Goal: Task Accomplishment & Management: Use online tool/utility

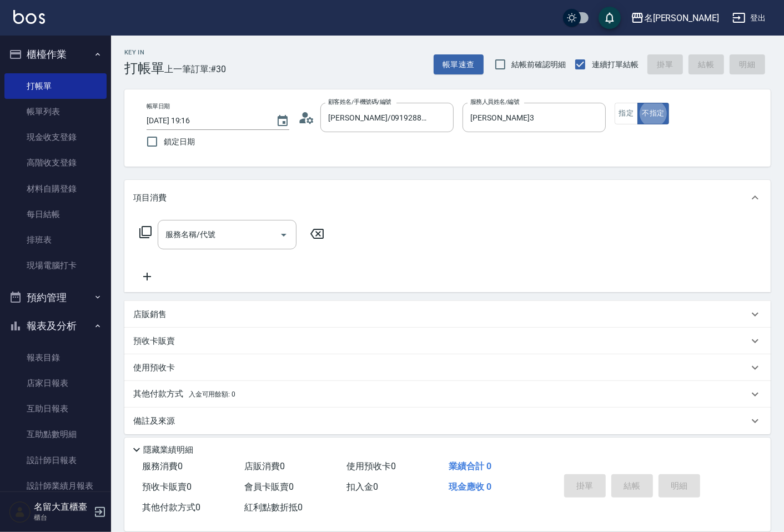
type button "false"
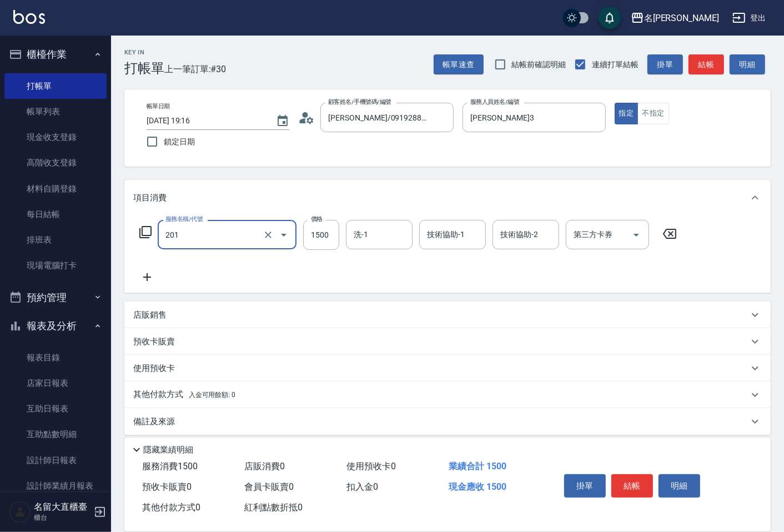
type input "冷燙燙髮(201)"
type input "1800"
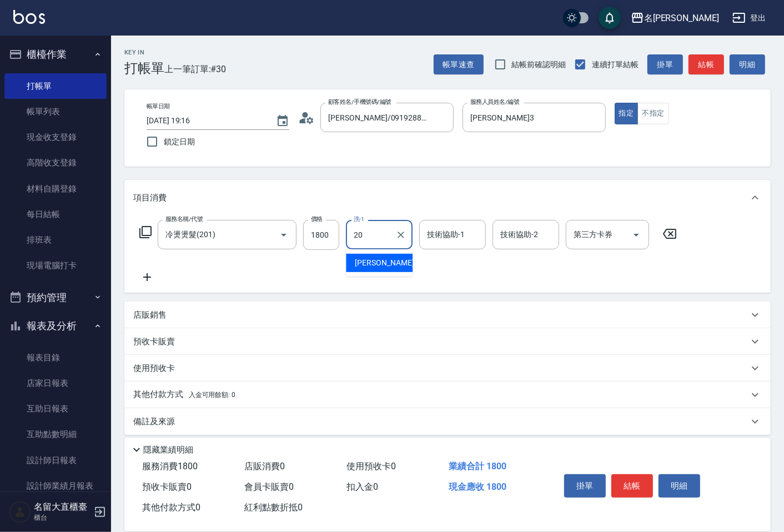
type input "詩雅-20"
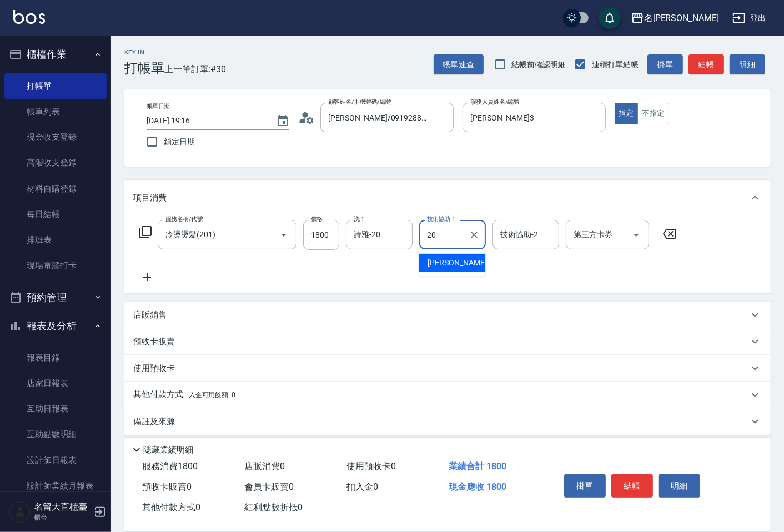
type input "詩雅-20"
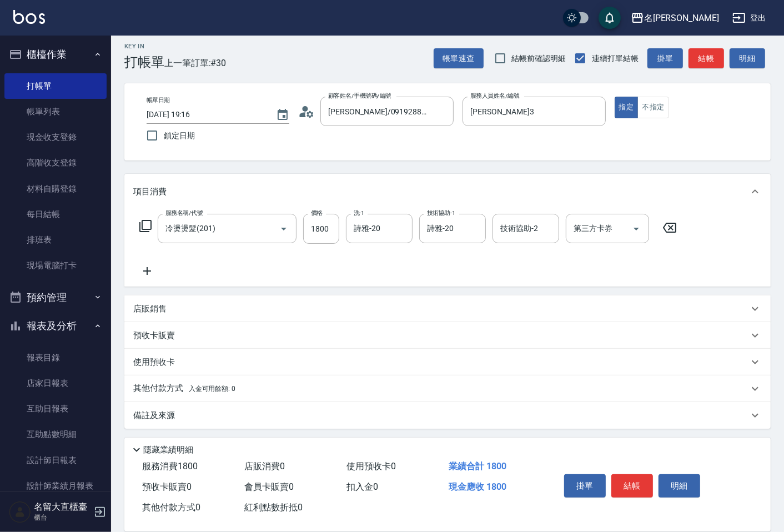
scroll to position [8, 0]
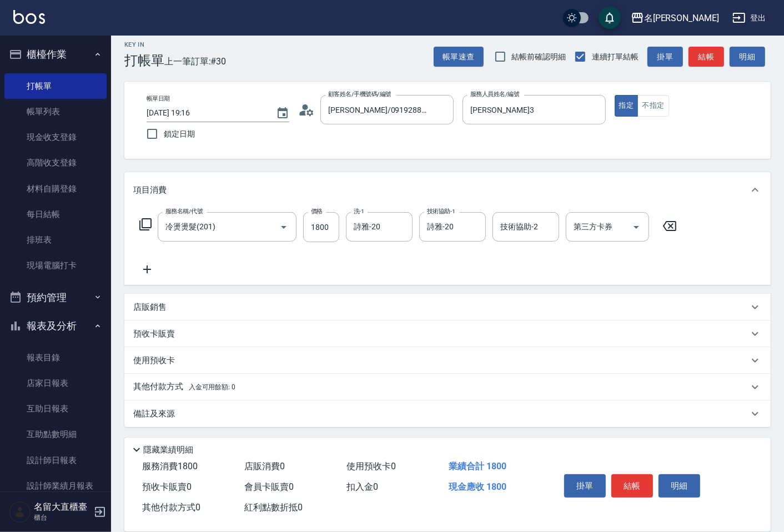
click at [157, 418] on p "備註及來源" at bounding box center [154, 414] width 42 height 12
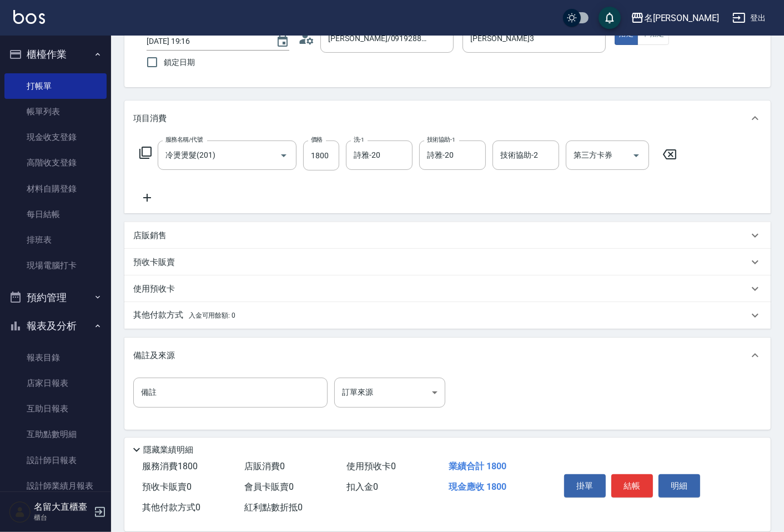
scroll to position [81, 0]
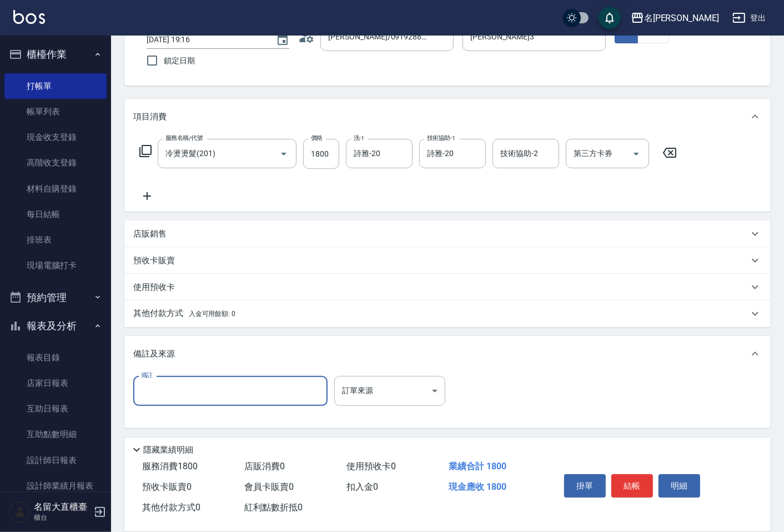
click at [167, 393] on input "備註" at bounding box center [230, 391] width 194 height 30
type input "V"
type input "向前燙超勞短"
click at [628, 479] on button "結帳" at bounding box center [633, 485] width 42 height 23
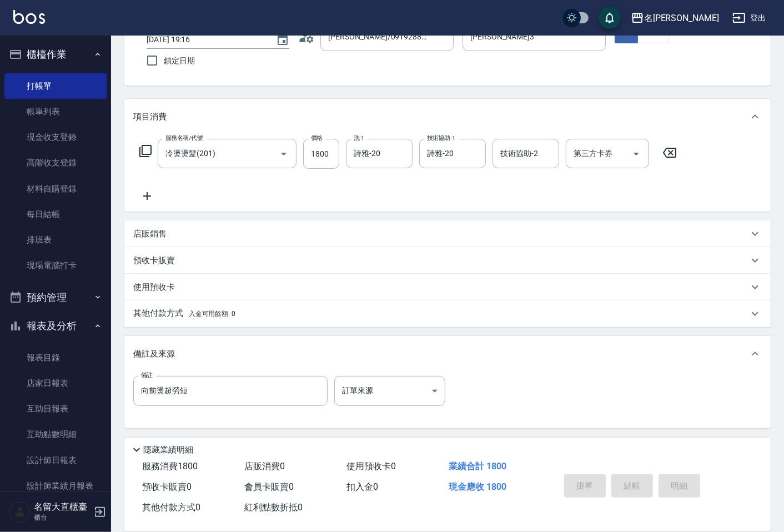
type input "[DATE] 19:47"
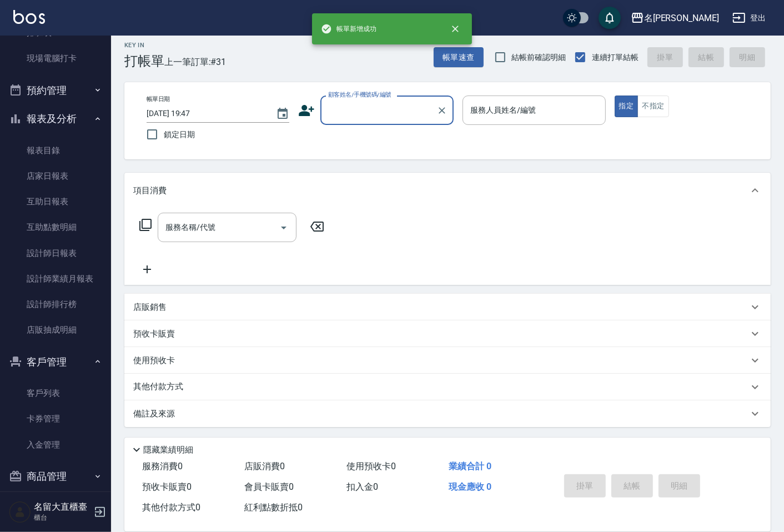
scroll to position [218, 0]
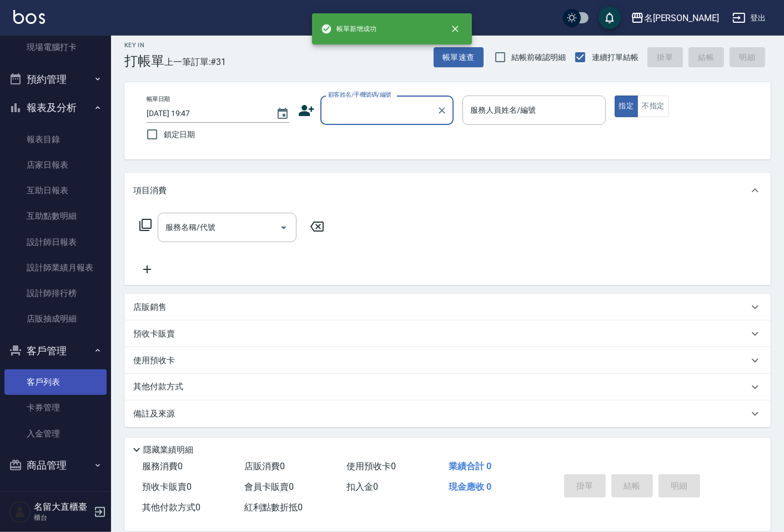
click at [45, 369] on link "客戶列表" at bounding box center [55, 382] width 102 height 26
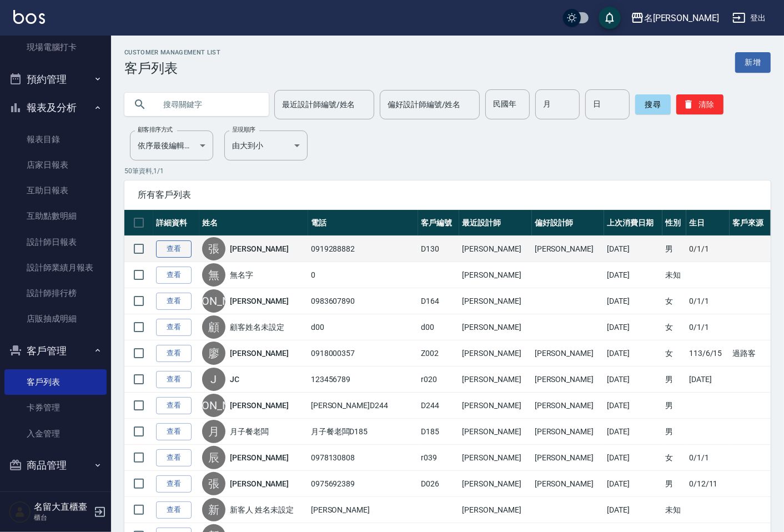
click at [161, 248] on link "查看" at bounding box center [174, 248] width 36 height 17
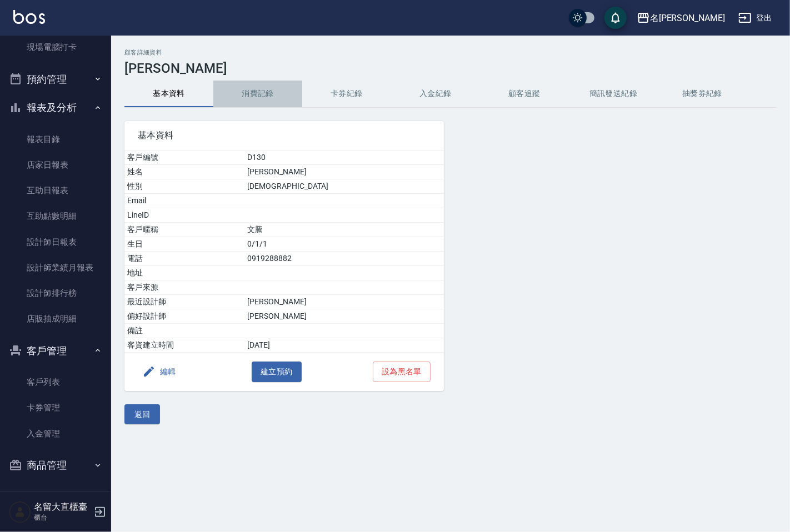
click at [262, 99] on button "消費記錄" at bounding box center [257, 94] width 89 height 27
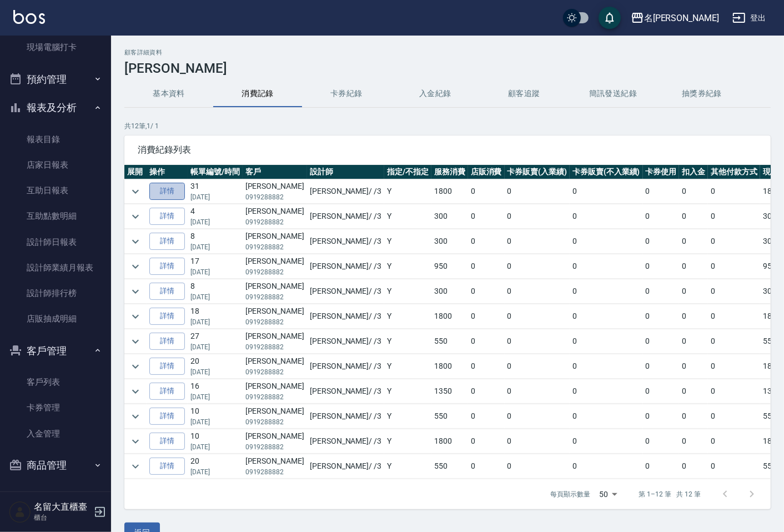
click at [167, 190] on link "詳情" at bounding box center [167, 191] width 36 height 17
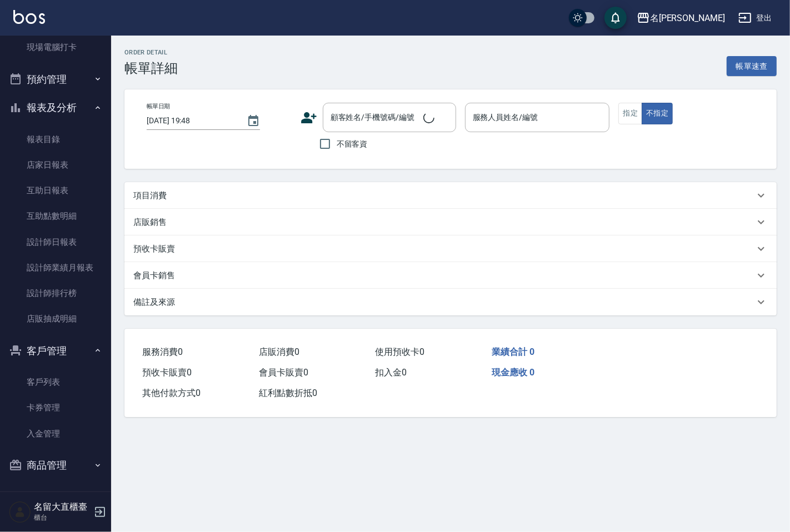
type input "[DATE] 19:16"
type input "[PERSON_NAME]3"
type input "向前燙超勞短"
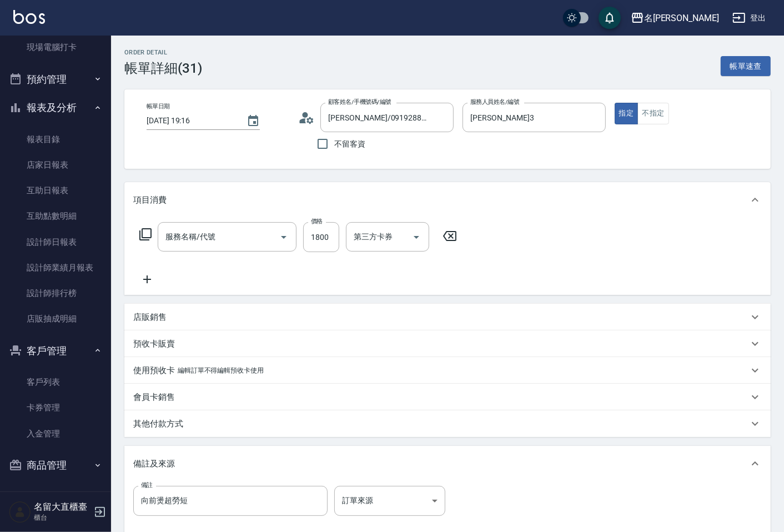
type input "[PERSON_NAME]/0919288882/D130"
type input "冷燙燙髮(201)"
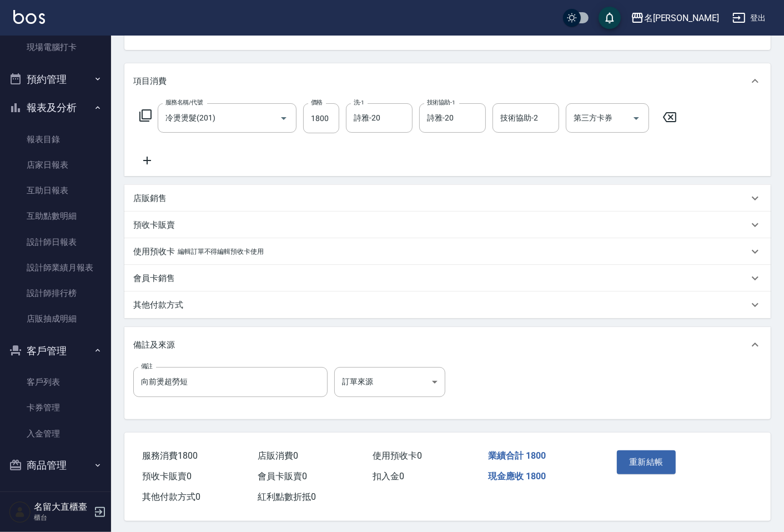
scroll to position [124, 0]
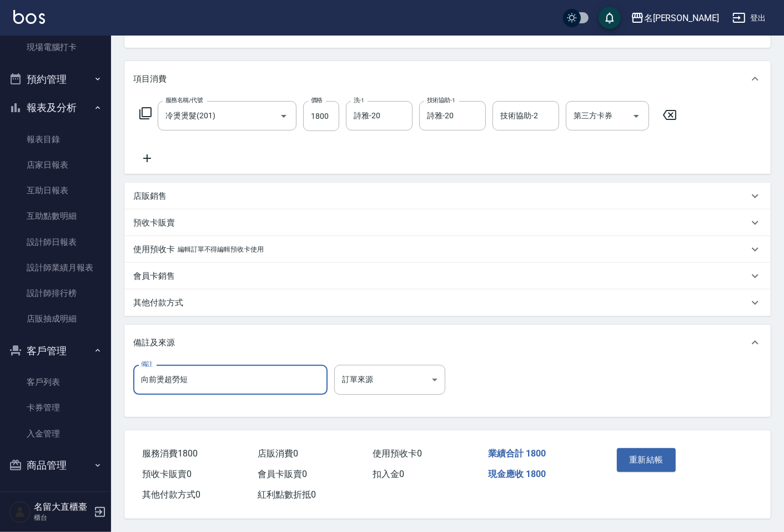
click at [208, 382] on input "向前燙超勞短" at bounding box center [230, 380] width 194 height 30
type input "水捲法 向前燙超勞短"
click at [663, 450] on button "重新結帳" at bounding box center [646, 459] width 59 height 23
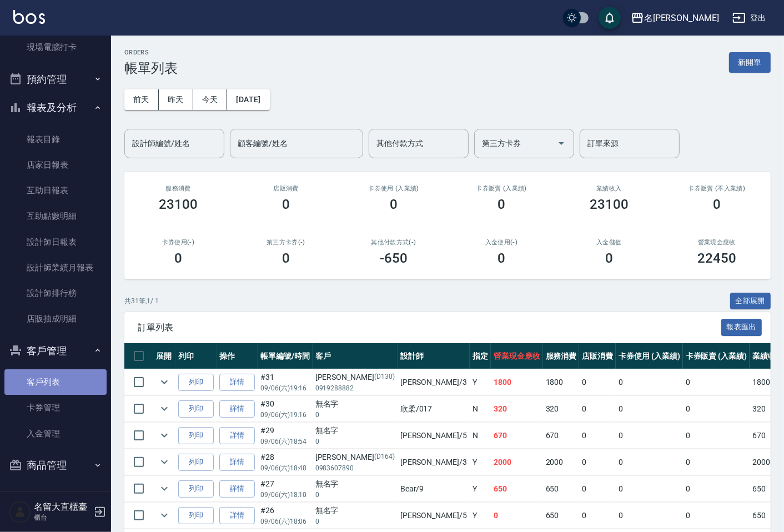
click at [73, 379] on link "客戶列表" at bounding box center [55, 382] width 102 height 26
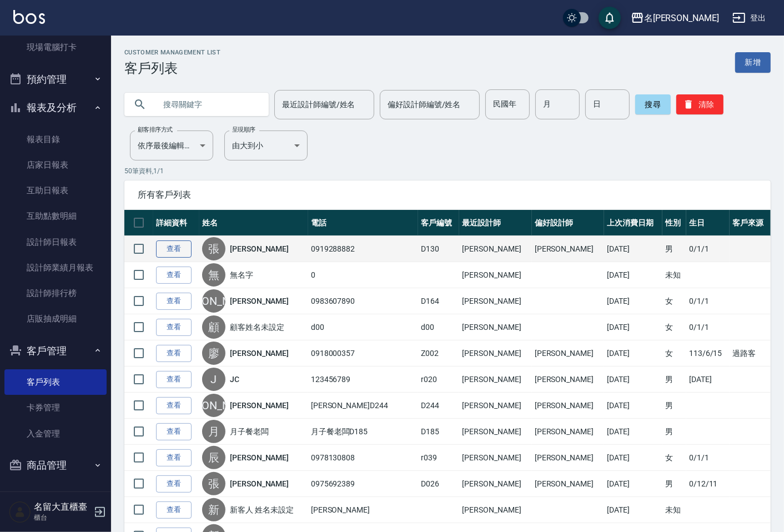
click at [170, 244] on link "查看" at bounding box center [174, 248] width 36 height 17
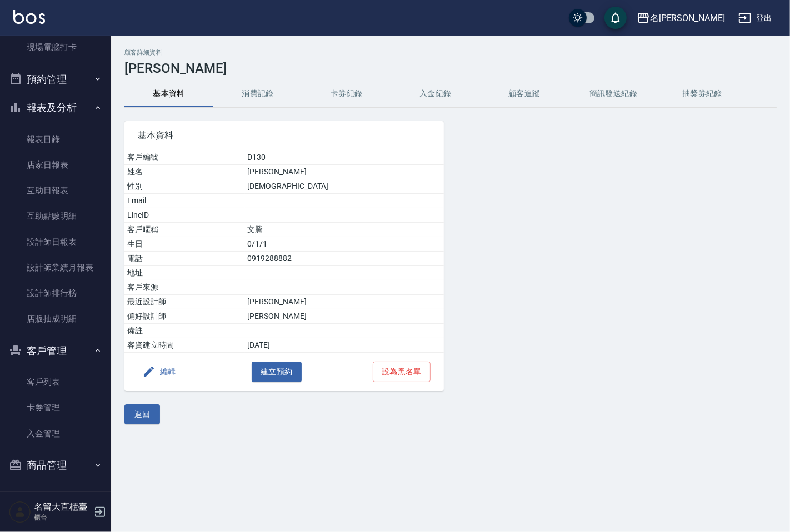
drag, startPoint x: 268, startPoint y: 99, endPoint x: 281, endPoint y: 109, distance: 16.2
click at [268, 98] on button "消費記錄" at bounding box center [257, 94] width 89 height 27
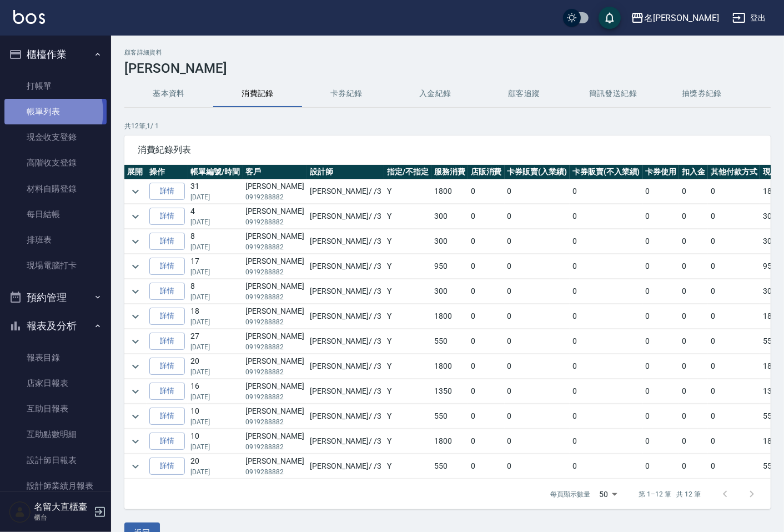
click at [43, 112] on link "帳單列表" at bounding box center [55, 112] width 102 height 26
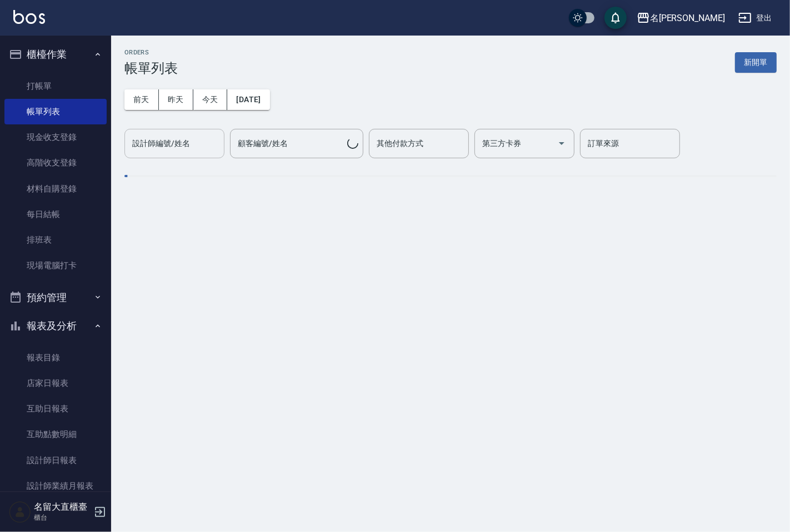
click at [167, 151] on input "設計師編號/姓名" at bounding box center [174, 143] width 90 height 19
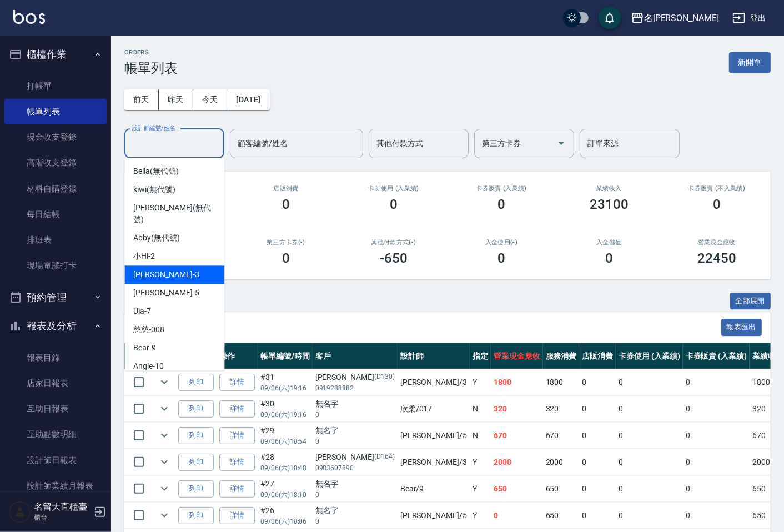
click at [162, 271] on div "[PERSON_NAME]3" at bounding box center [174, 274] width 100 height 18
type input "[PERSON_NAME]3"
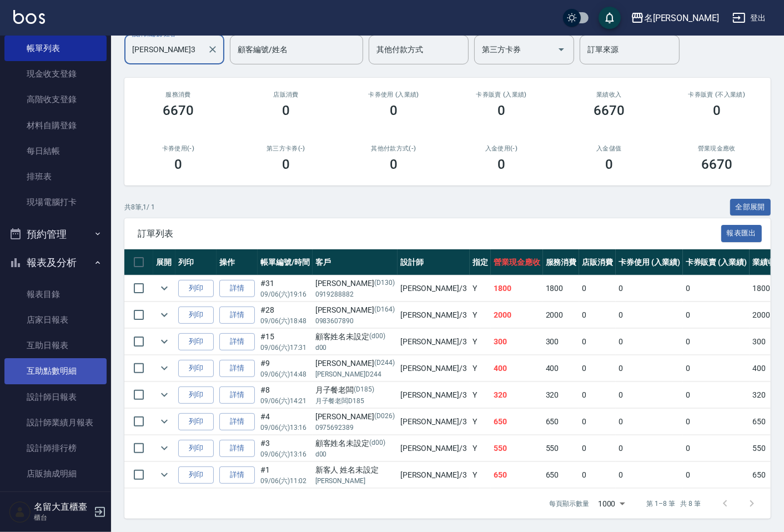
scroll to position [123, 0]
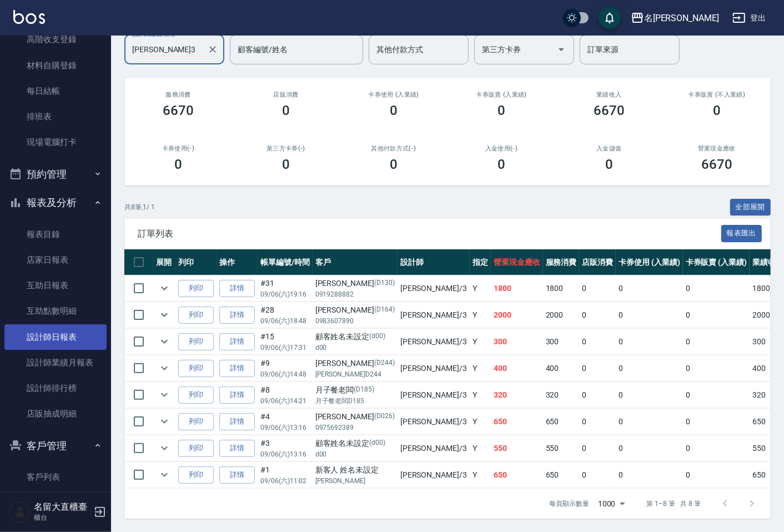
click at [64, 331] on link "設計師日報表" at bounding box center [55, 337] width 102 height 26
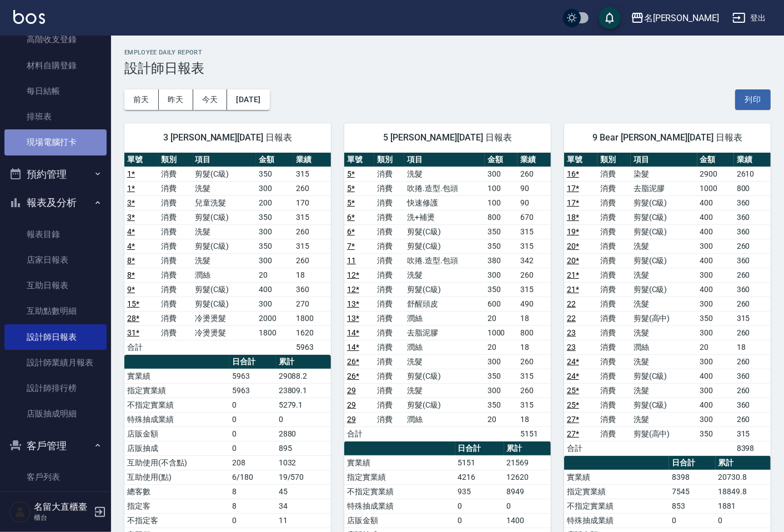
click at [67, 147] on link "現場電腦打卡" at bounding box center [55, 142] width 102 height 26
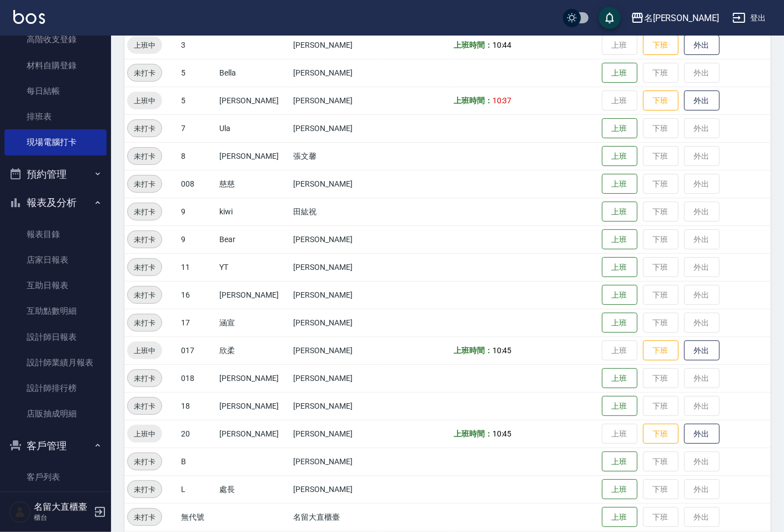
scroll to position [154, 0]
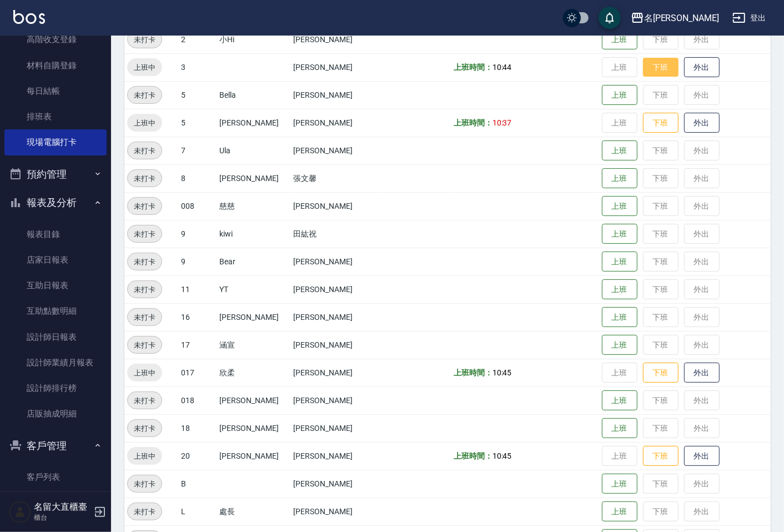
click at [654, 65] on button "下班" at bounding box center [661, 67] width 36 height 19
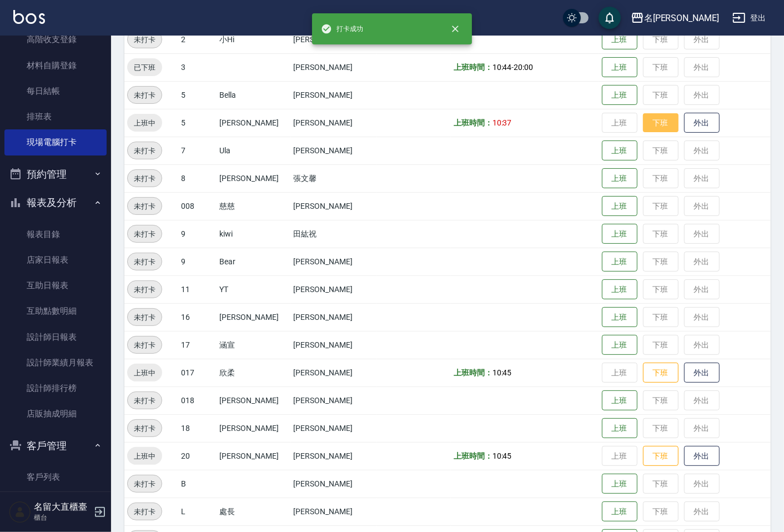
click at [644, 126] on button "下班" at bounding box center [661, 122] width 36 height 19
click at [649, 374] on button "下班" at bounding box center [661, 372] width 36 height 19
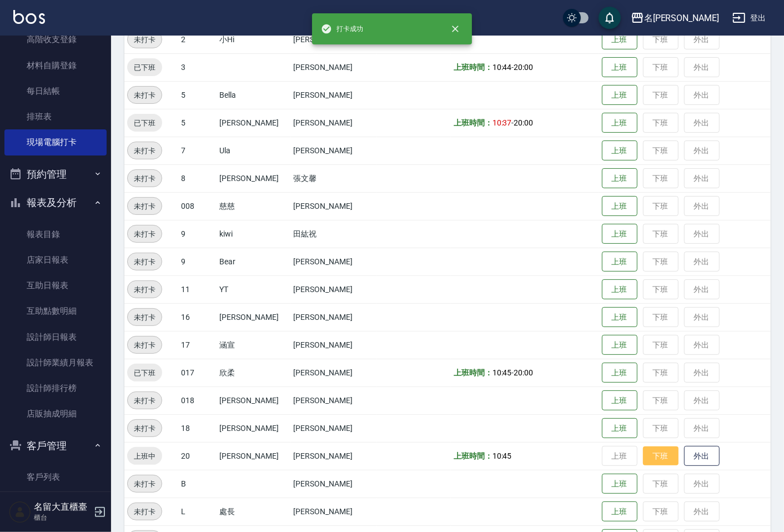
click at [643, 452] on button "下班" at bounding box center [661, 456] width 36 height 19
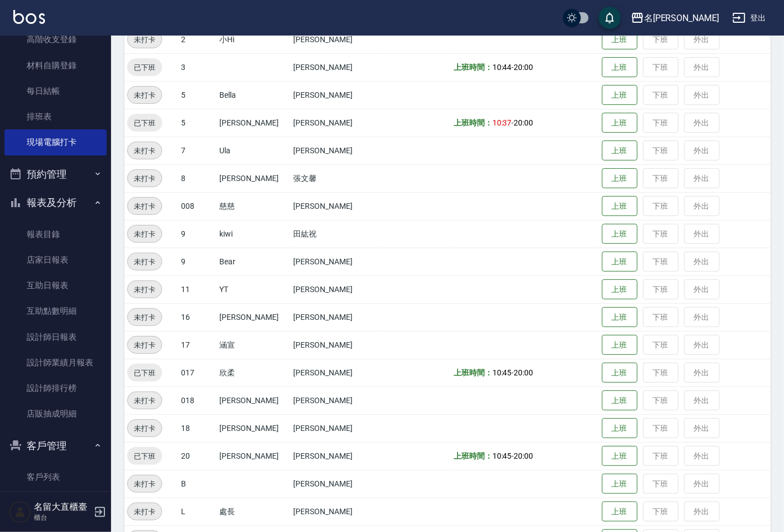
click at [564, 372] on td "上班時間： 10:45 - 20:00" at bounding box center [525, 373] width 148 height 28
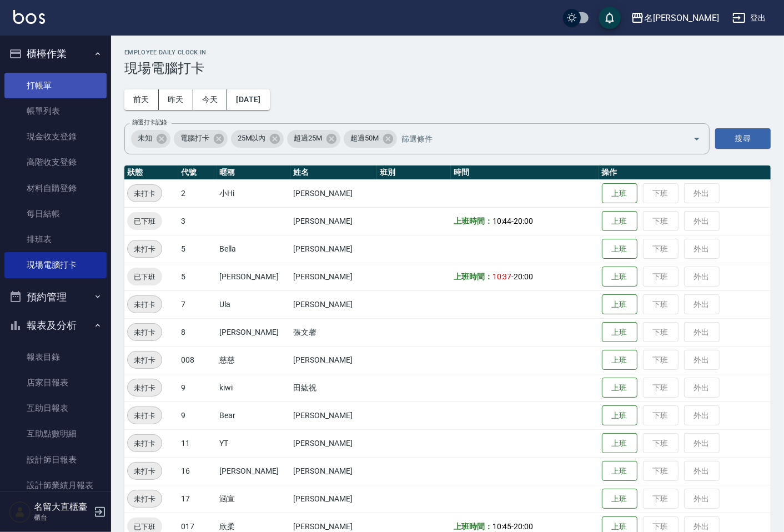
scroll to position [0, 0]
click at [83, 76] on link "打帳單" at bounding box center [55, 86] width 102 height 26
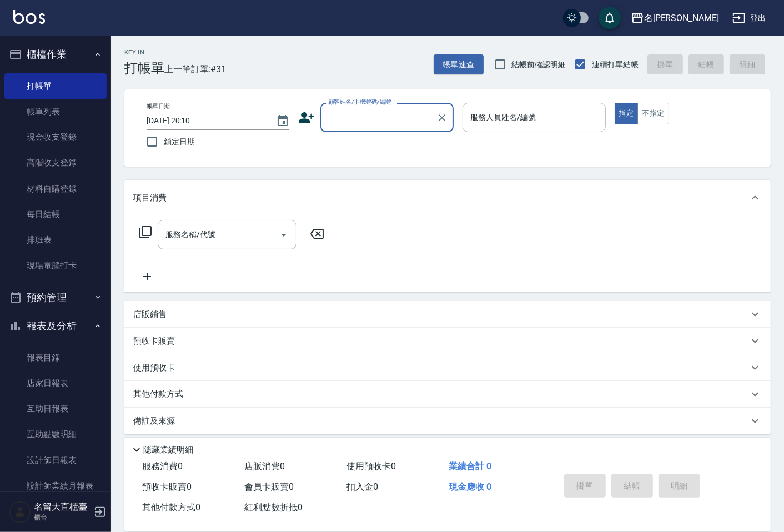
click at [354, 112] on input "顧客姓名/手機號碼/編號" at bounding box center [378, 117] width 107 height 19
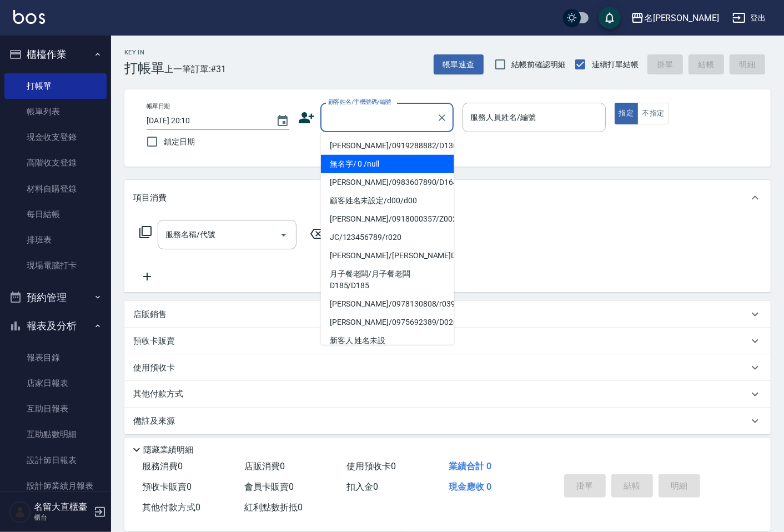
click at [367, 158] on li "無名字/ 0 /null" at bounding box center [387, 164] width 133 height 18
type input "無名字/ 0 /null"
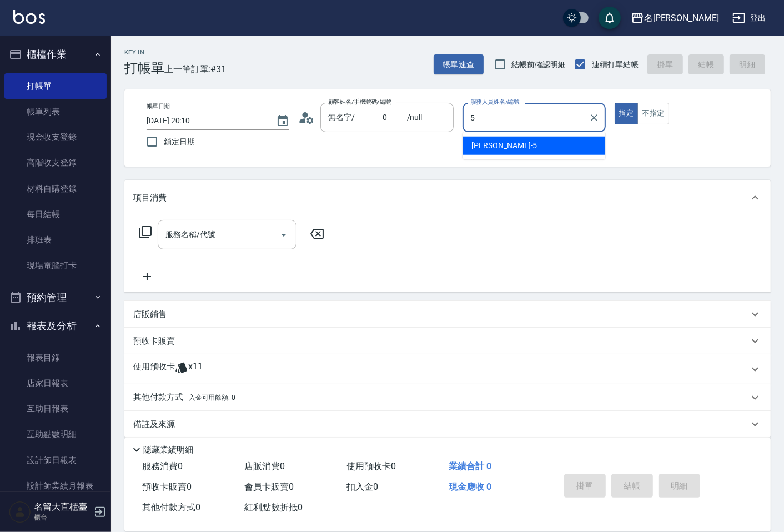
type input "[PERSON_NAME]-5"
type button "true"
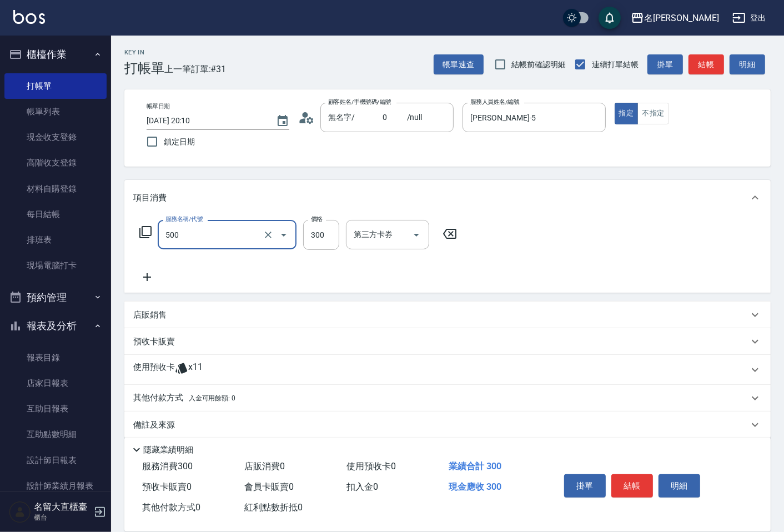
type input "洗髮(500)"
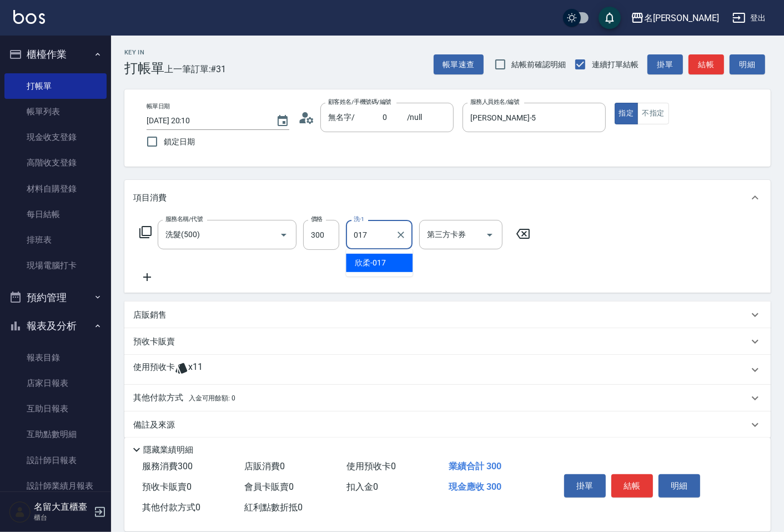
type input "欣柔-017"
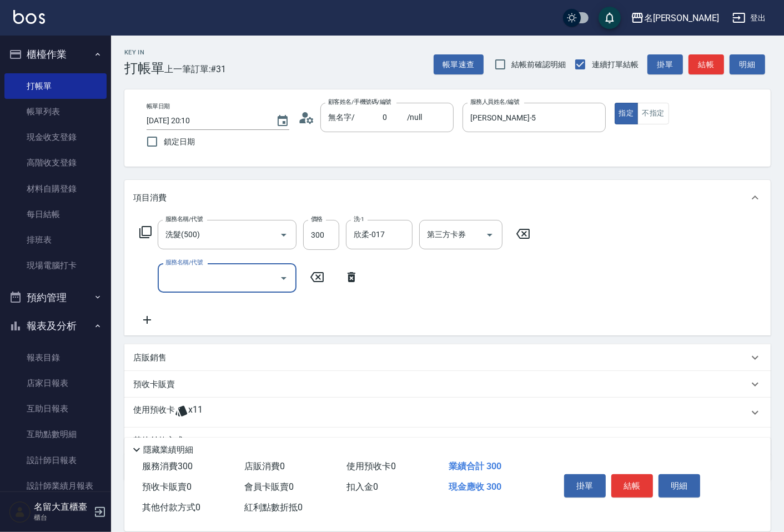
type input "8"
type input "洗髮(500)"
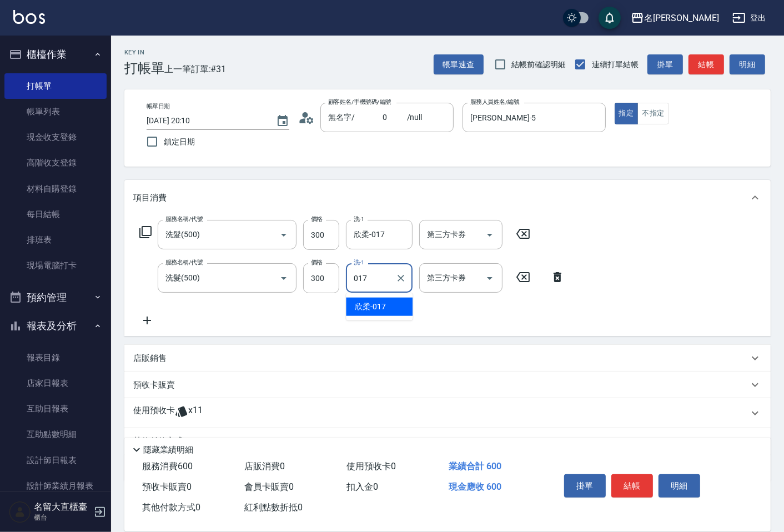
type input "欣柔-017"
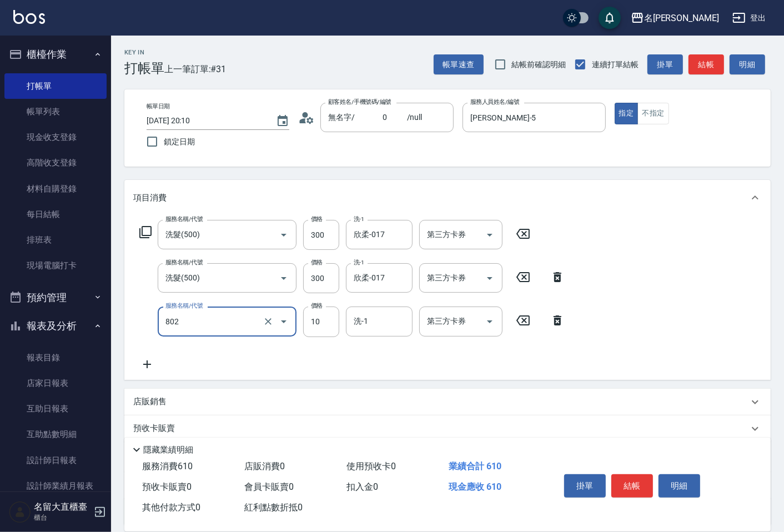
type input "潤絲(802)"
type input "20"
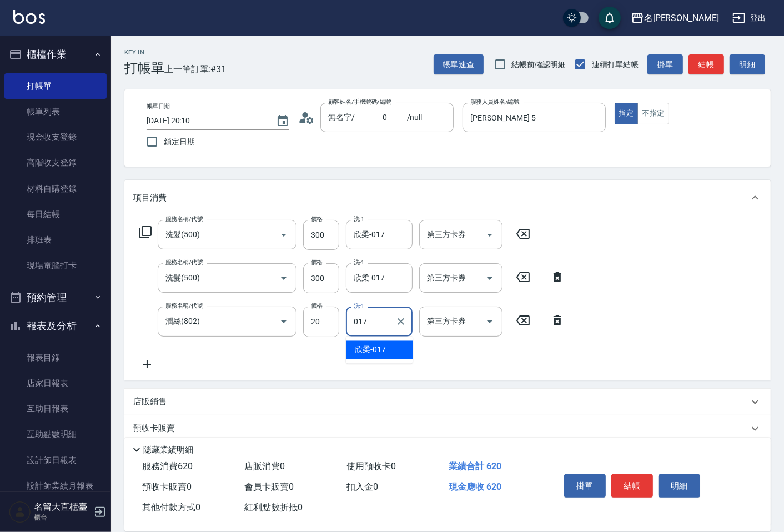
type input "欣柔-017"
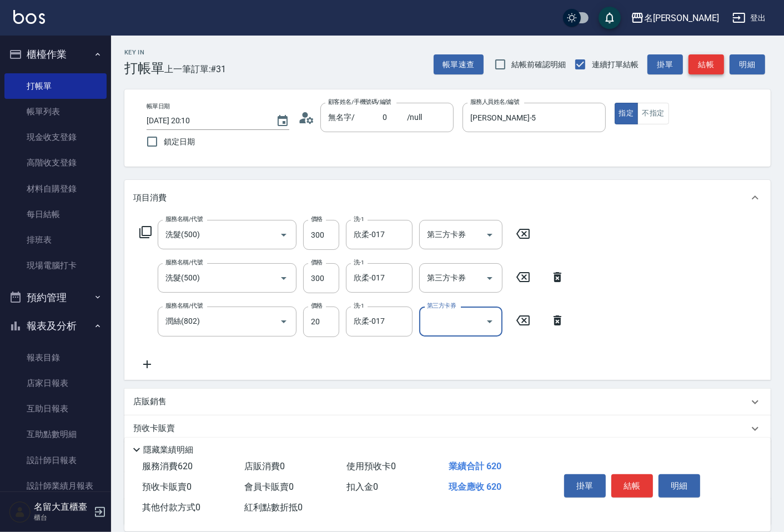
click at [720, 71] on button "結帳" at bounding box center [707, 64] width 36 height 21
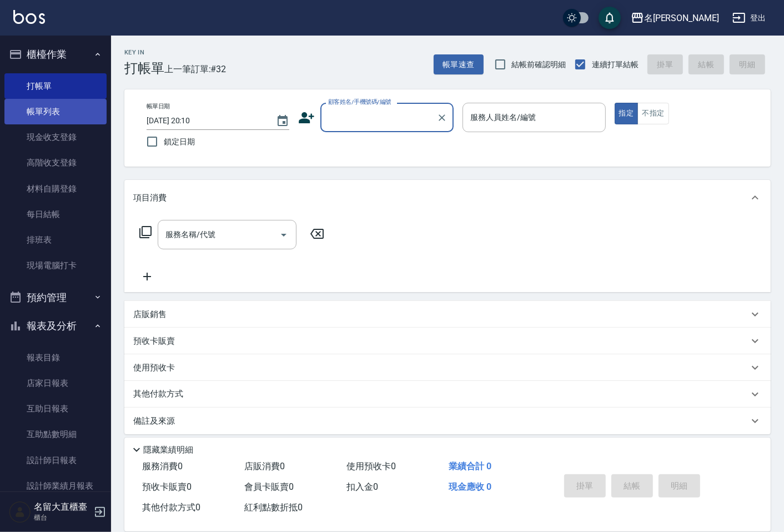
click at [25, 113] on link "帳單列表" at bounding box center [55, 112] width 102 height 26
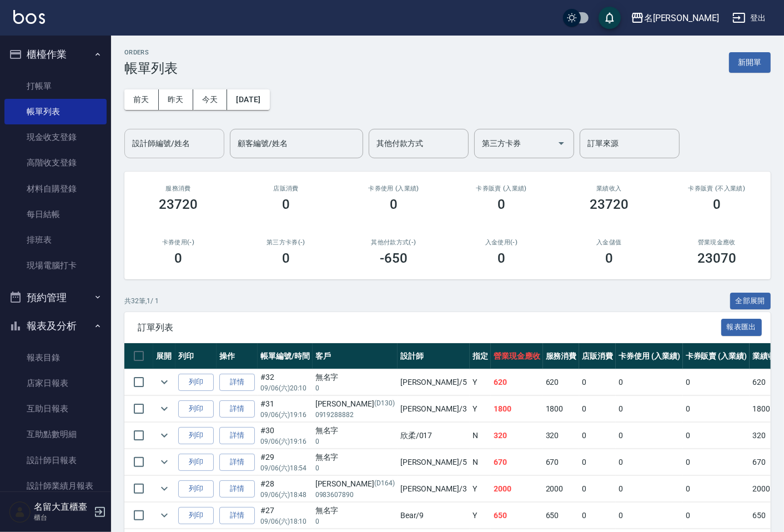
click at [142, 153] on div "設計師編號/姓名" at bounding box center [174, 143] width 100 height 29
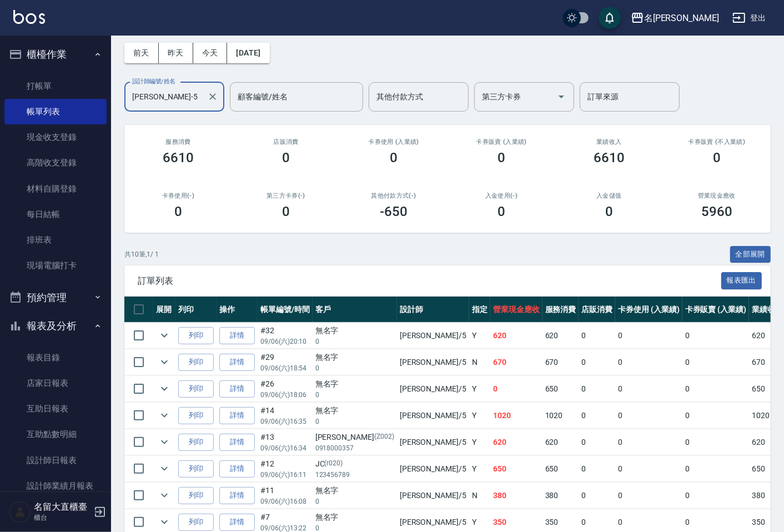
scroll to position [123, 0]
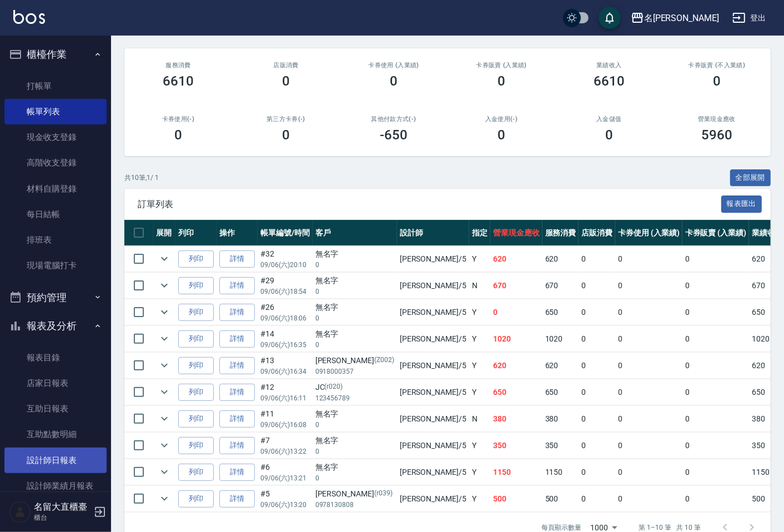
type input "[PERSON_NAME]-5"
click at [46, 461] on link "設計師日報表" at bounding box center [55, 461] width 102 height 26
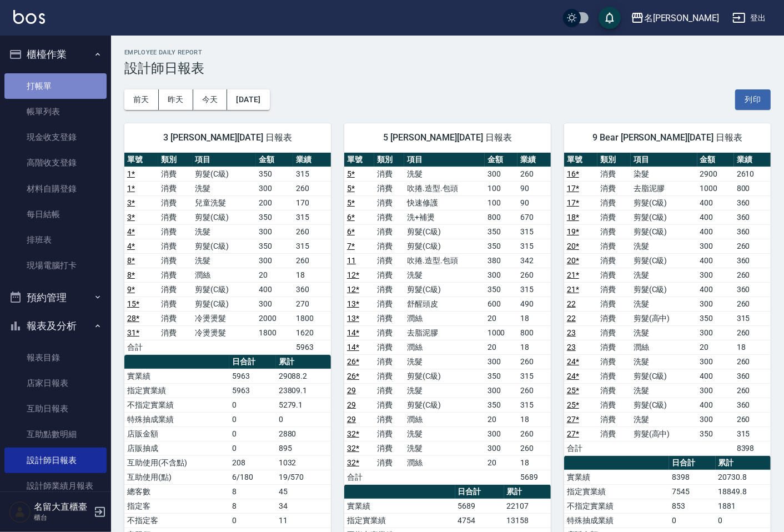
click at [71, 85] on link "打帳單" at bounding box center [55, 86] width 102 height 26
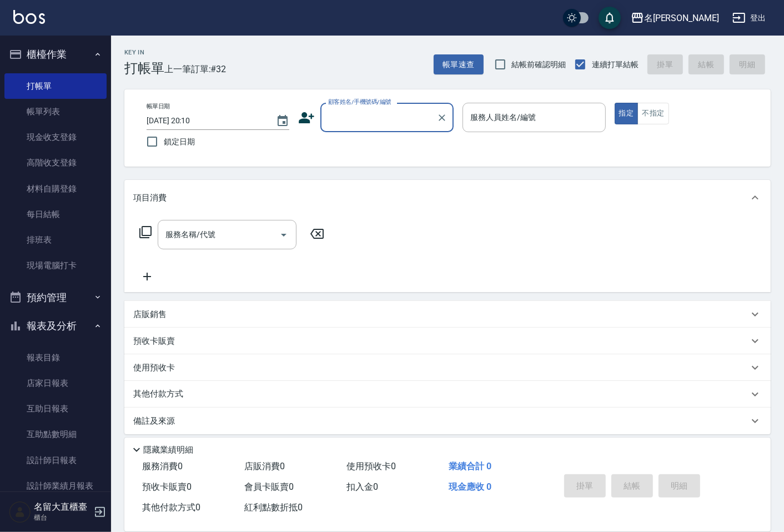
click at [365, 121] on input "顧客姓名/手機號碼/編號" at bounding box center [378, 117] width 107 height 19
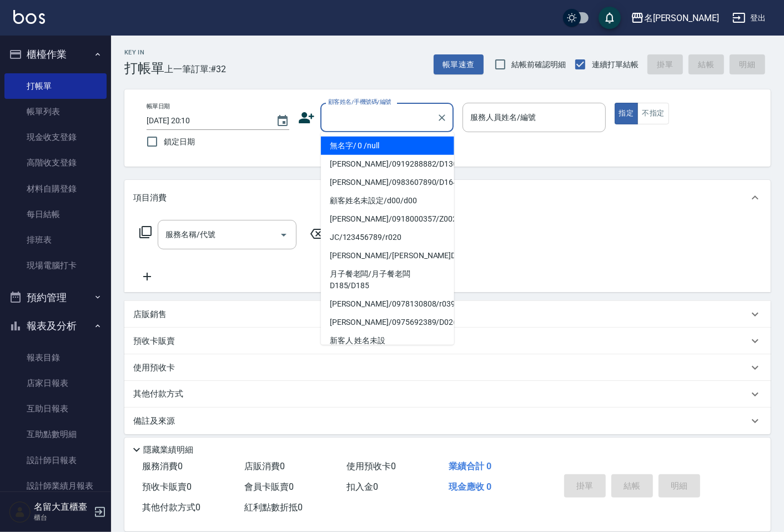
click at [367, 139] on li "無名字/ 0 /null" at bounding box center [387, 146] width 133 height 18
type input "無名字/ 0 /null"
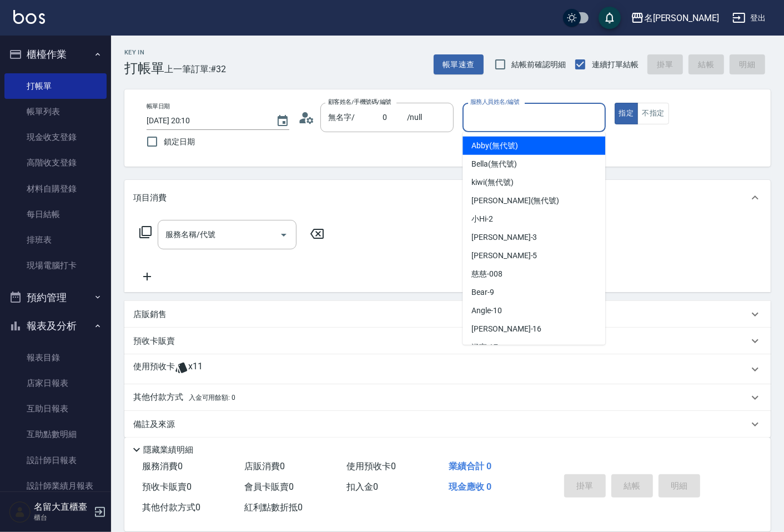
click at [496, 123] on input "服務人員姓名/編號" at bounding box center [534, 117] width 133 height 19
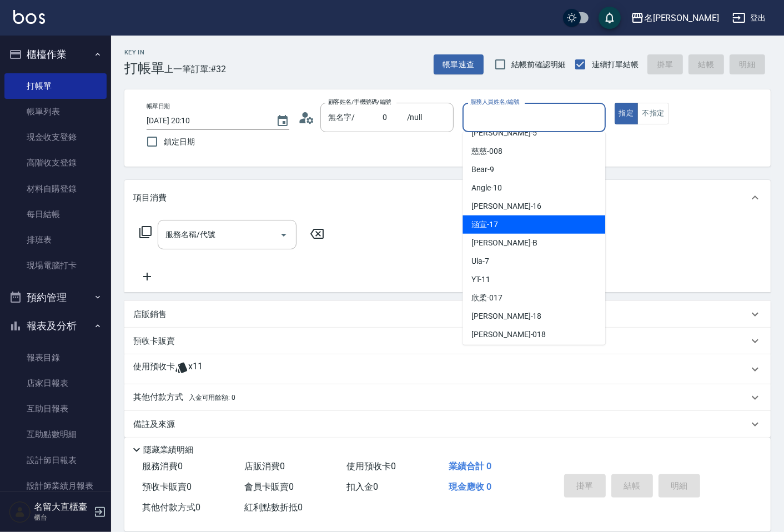
scroll to position [123, 0]
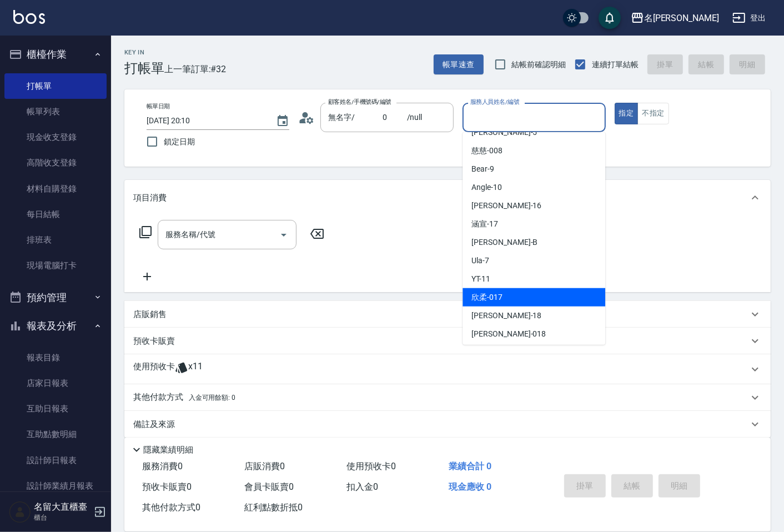
click at [486, 298] on span "欣柔 -017" at bounding box center [487, 298] width 31 height 12
type input "欣柔-017"
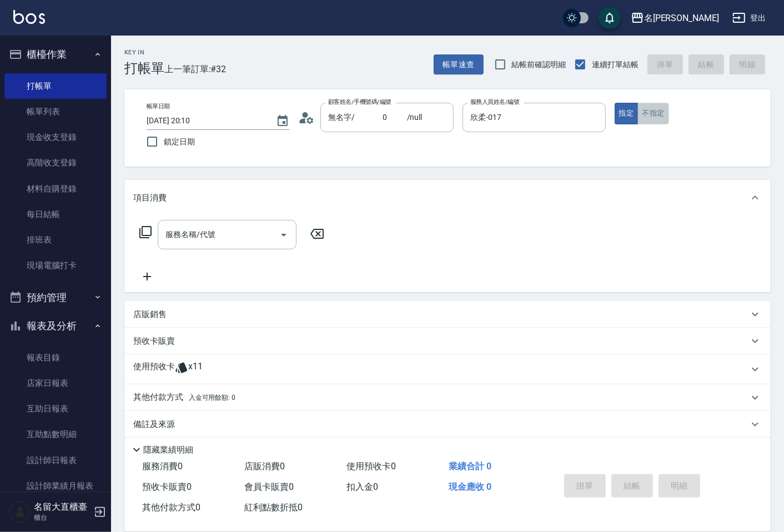
click at [646, 123] on button "不指定" at bounding box center [653, 114] width 31 height 22
click at [203, 251] on div "服務名稱/代號 服務名稱/代號" at bounding box center [232, 251] width 198 height 63
click at [207, 245] on div "服務名稱/代號" at bounding box center [227, 234] width 139 height 29
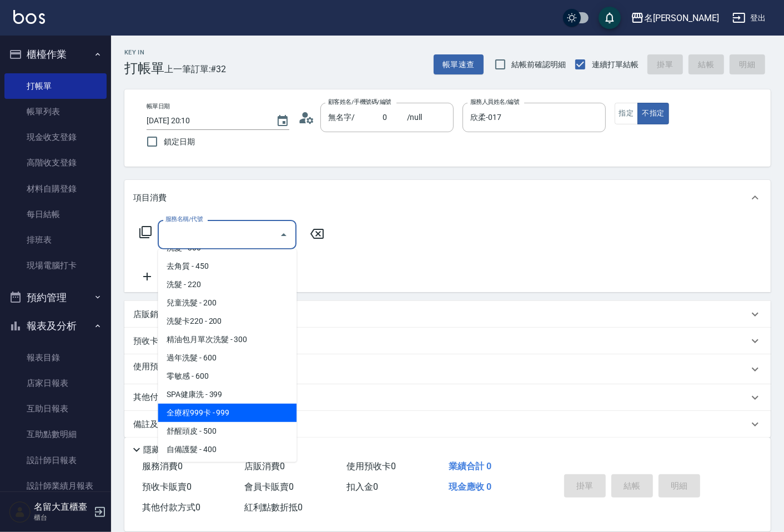
scroll to position [370, 0]
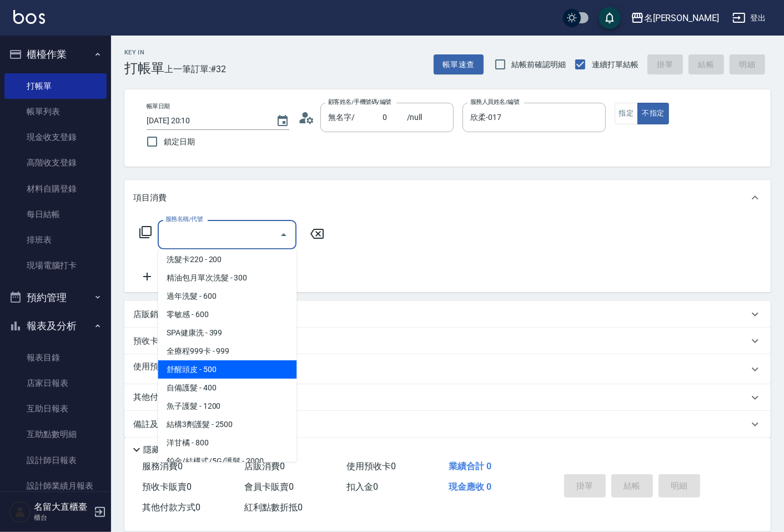
click at [209, 365] on span "舒醒頭皮 - 500" at bounding box center [227, 369] width 139 height 18
type input "舒醒頭皮(517)"
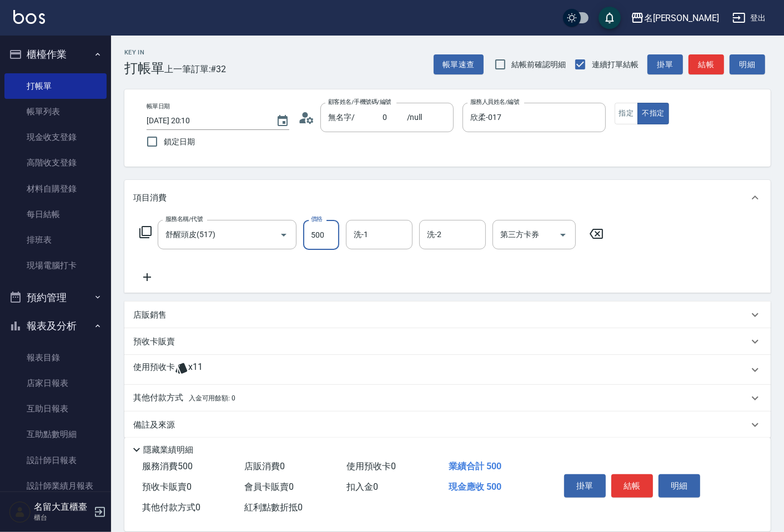
click at [324, 240] on input "500" at bounding box center [321, 235] width 36 height 30
type input "600"
click at [139, 279] on icon at bounding box center [147, 276] width 28 height 13
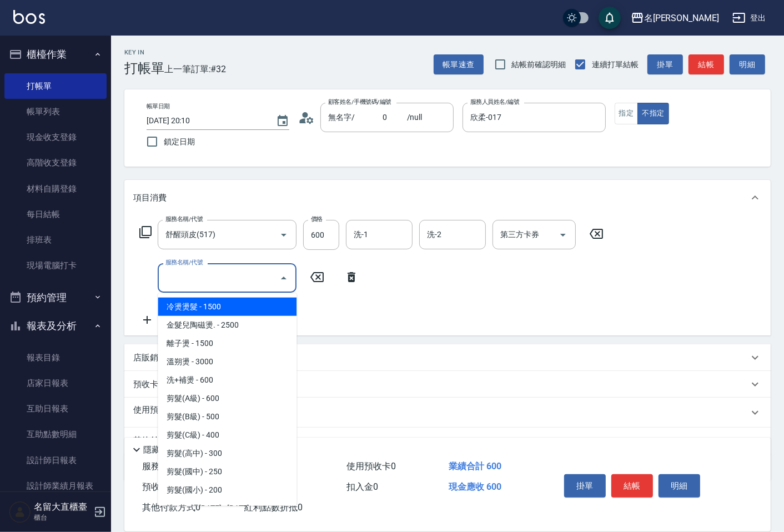
click at [194, 280] on input "服務名稱/代號" at bounding box center [219, 277] width 112 height 19
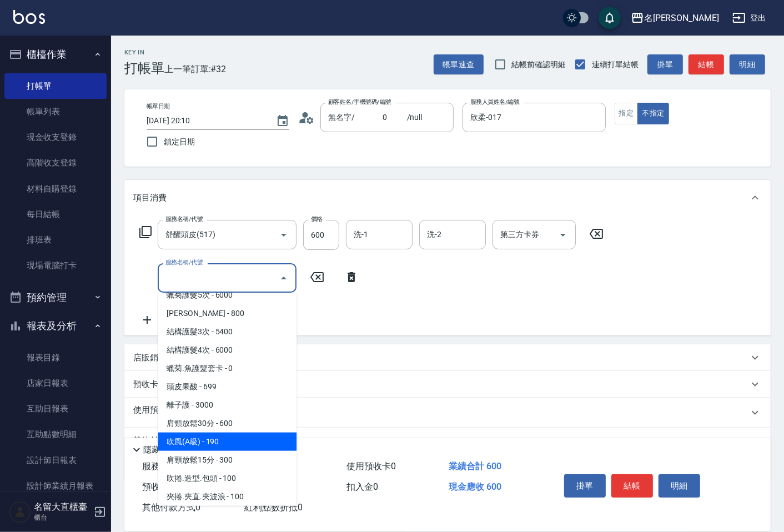
scroll to position [925, 0]
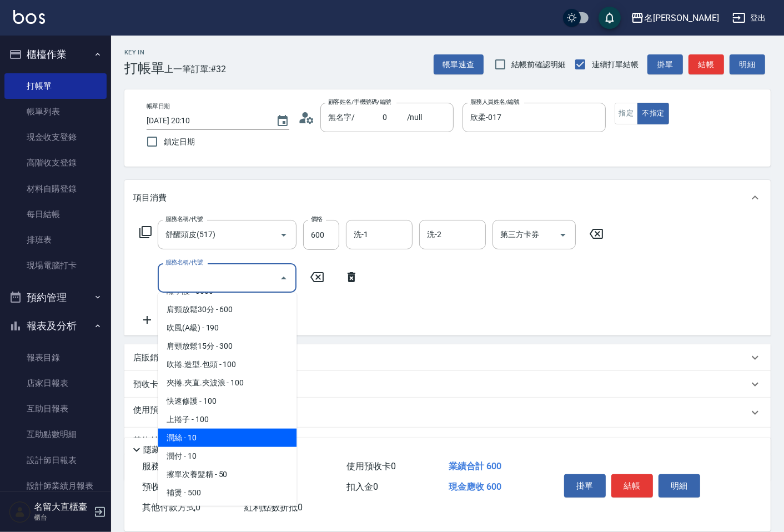
click at [245, 429] on span "潤絲 - 10" at bounding box center [227, 438] width 139 height 18
type input "潤絲(802)"
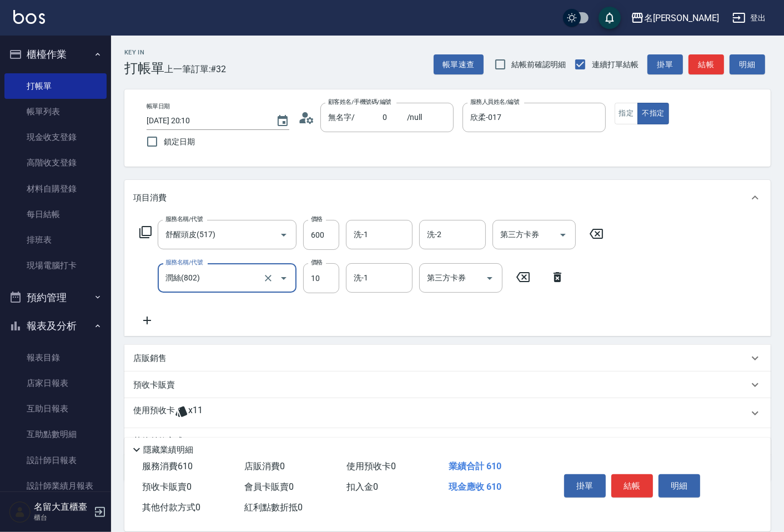
click at [318, 295] on div "服務名稱/代號 舒醒頭皮(517) 服務名稱/代號 價格 600 價格 洗-1 洗-1 洗-2 洗-2 第三方卡券 第三方卡券 服務名稱/代號 潤絲(802)…" at bounding box center [371, 273] width 477 height 107
click at [315, 287] on input "10" at bounding box center [321, 278] width 36 height 30
type input "20"
click at [639, 479] on button "結帳" at bounding box center [633, 485] width 42 height 23
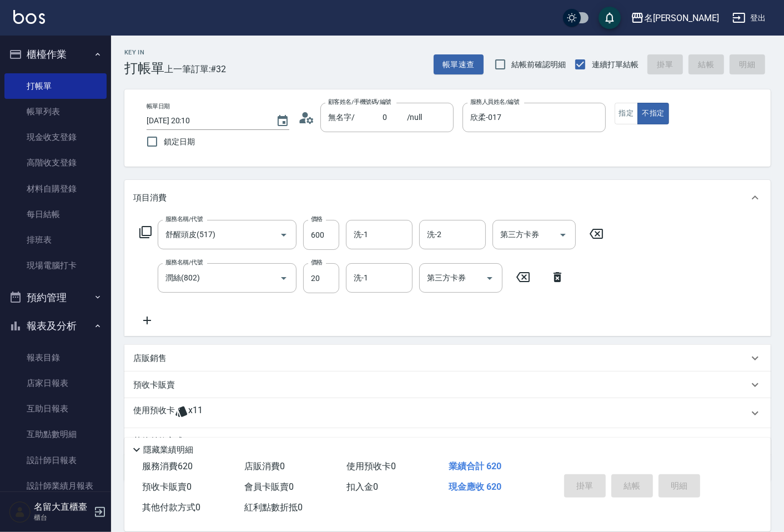
type input "[DATE] 20:36"
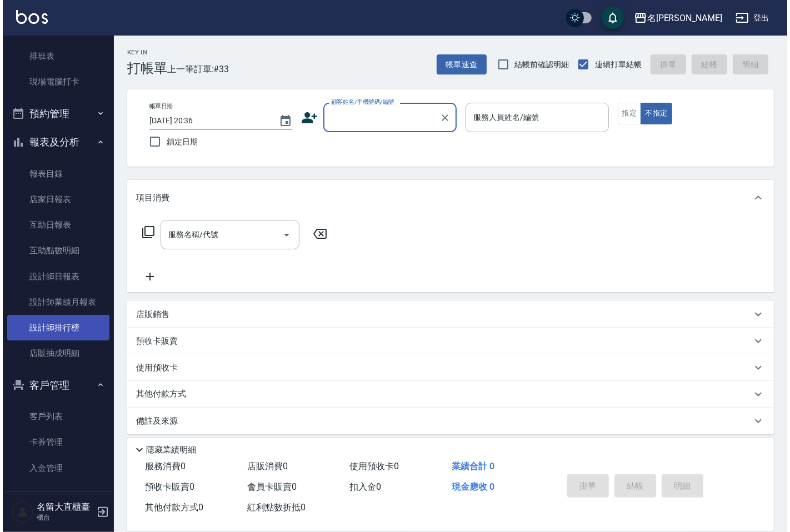
scroll to position [185, 0]
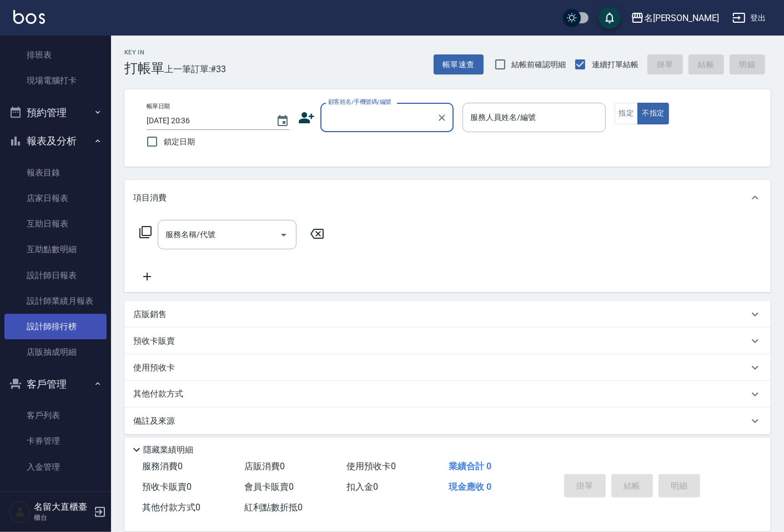
click at [73, 321] on link "設計師排行榜" at bounding box center [55, 327] width 102 height 26
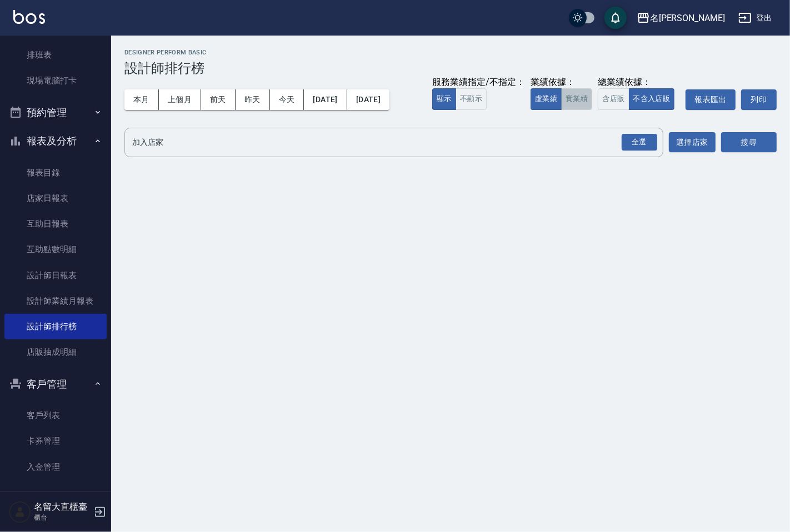
click at [576, 98] on button "實業績" at bounding box center [576, 99] width 31 height 22
click at [544, 154] on div "全選 加入店家" at bounding box center [393, 142] width 539 height 29
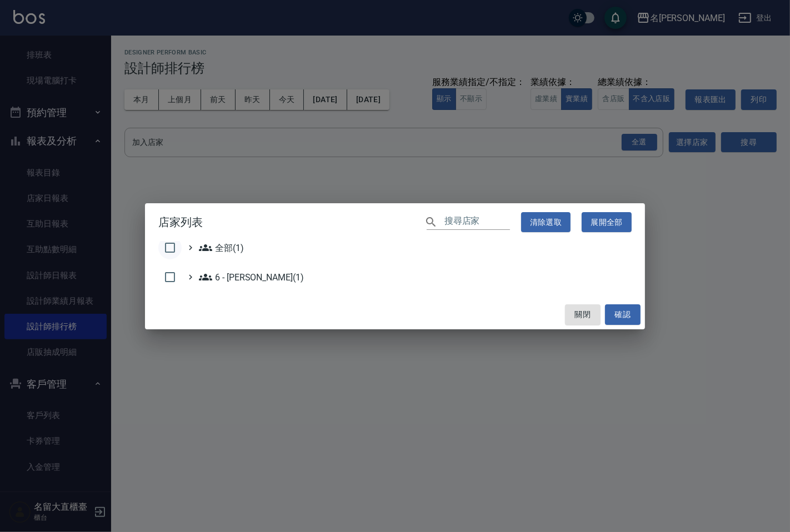
click at [161, 249] on input "checkbox" at bounding box center [169, 247] width 23 height 23
checkbox input "true"
click at [623, 312] on button "確認" at bounding box center [623, 314] width 36 height 21
checkbox input "false"
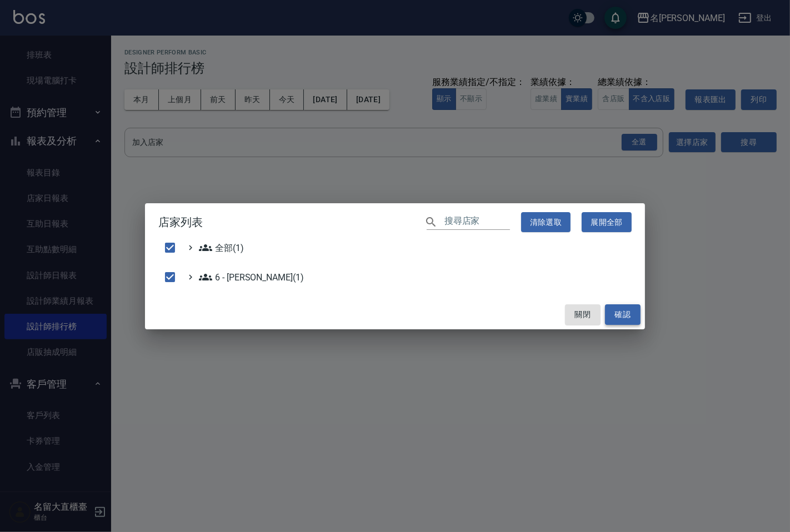
checkbox input "false"
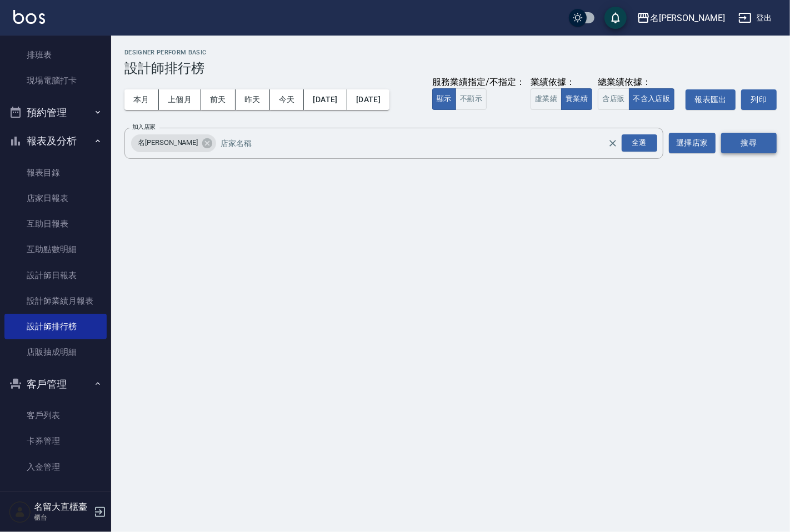
click at [748, 134] on button "搜尋" at bounding box center [749, 143] width 56 height 21
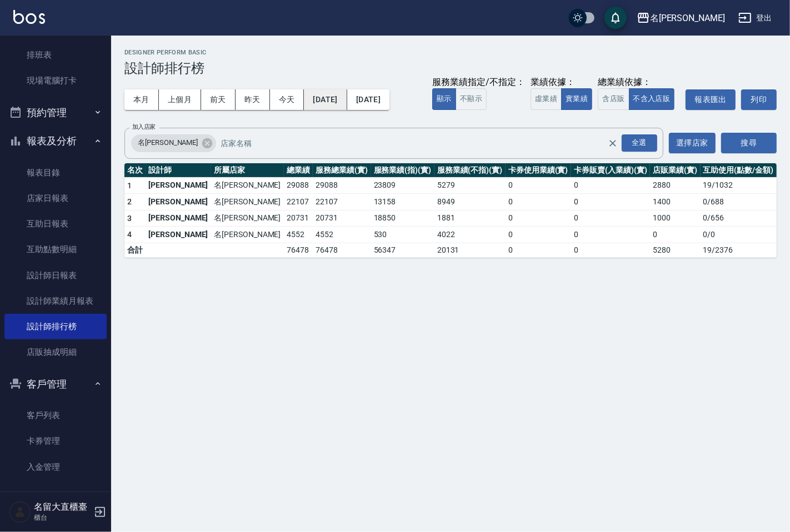
click at [347, 96] on button "[DATE]" at bounding box center [325, 99] width 43 height 21
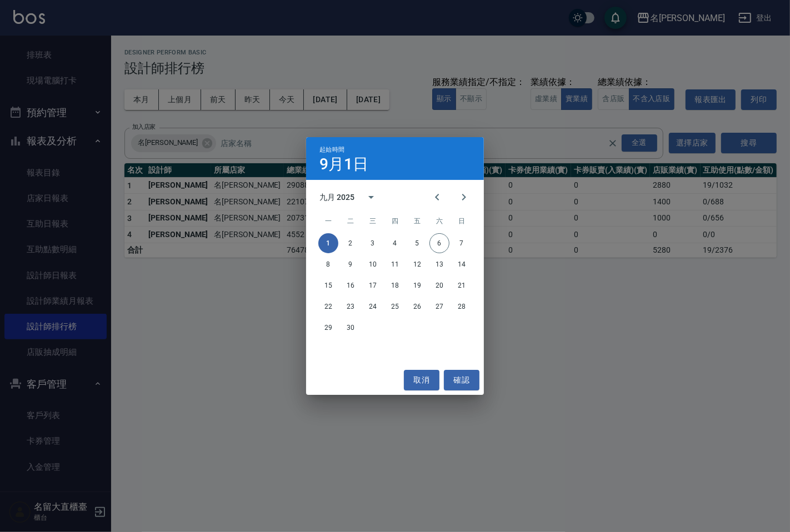
click at [450, 215] on div "一 二 三 四 五 六 日" at bounding box center [395, 221] width 178 height 22
click at [442, 198] on icon "Previous month" at bounding box center [436, 197] width 13 height 13
click at [421, 240] on button "1" at bounding box center [417, 243] width 20 height 20
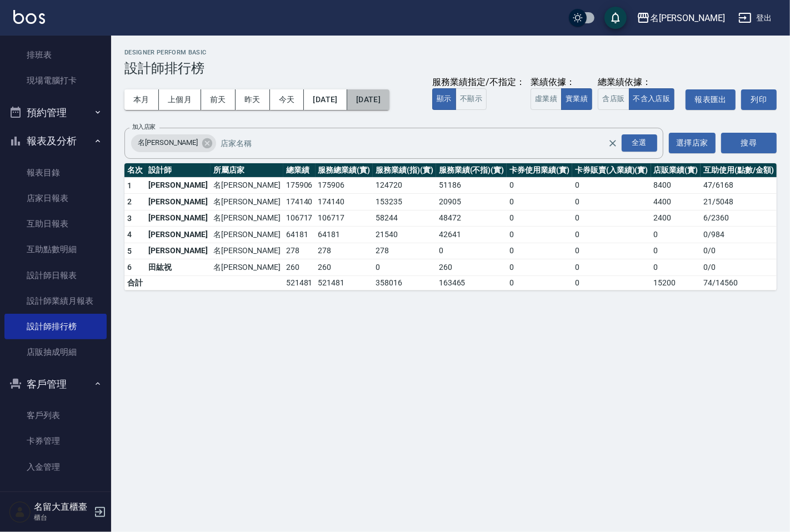
click at [389, 104] on button "[DATE]" at bounding box center [368, 99] width 42 height 21
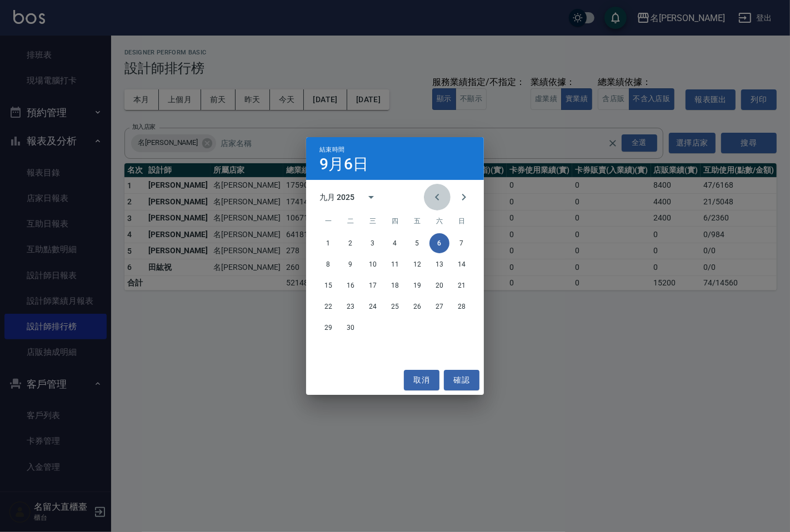
click at [435, 200] on icon "Previous month" at bounding box center [436, 197] width 13 height 13
click at [370, 269] on button "6" at bounding box center [373, 264] width 20 height 20
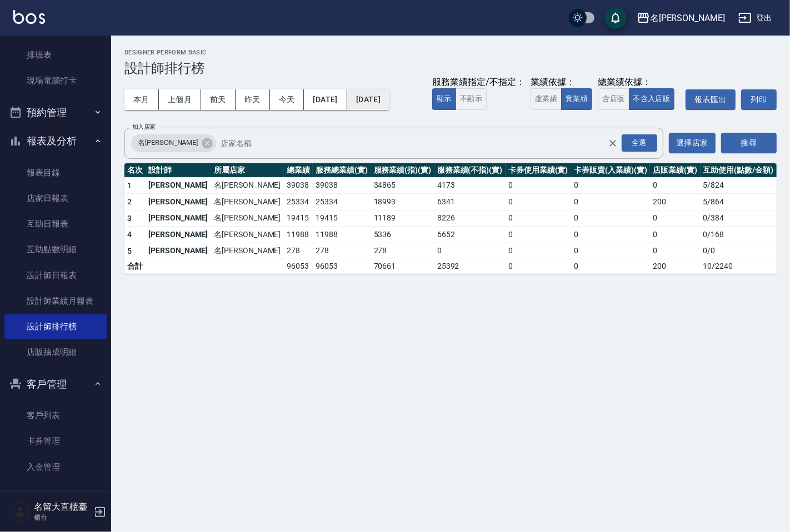
click at [389, 101] on button "[DATE]" at bounding box center [368, 99] width 42 height 21
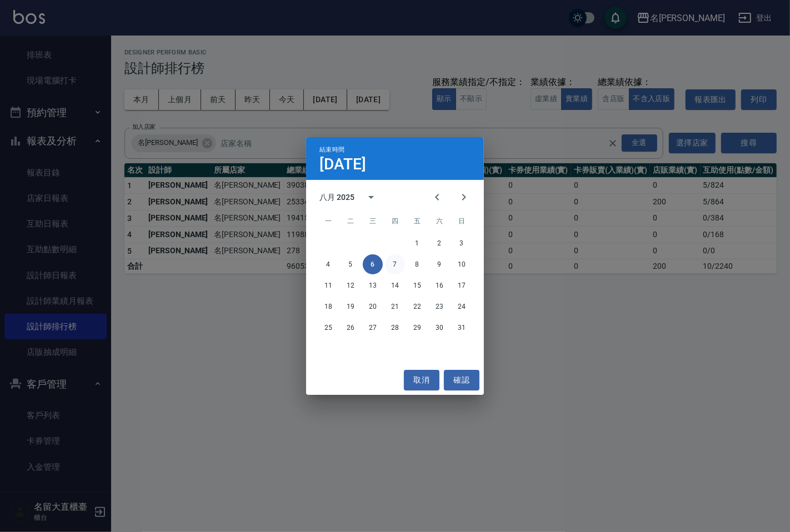
click at [402, 263] on button "7" at bounding box center [395, 264] width 20 height 20
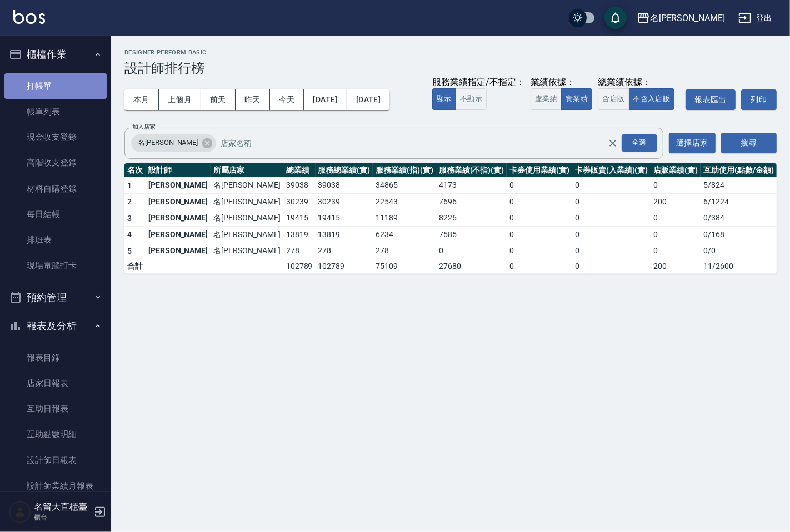
click at [67, 79] on link "打帳單" at bounding box center [55, 86] width 102 height 26
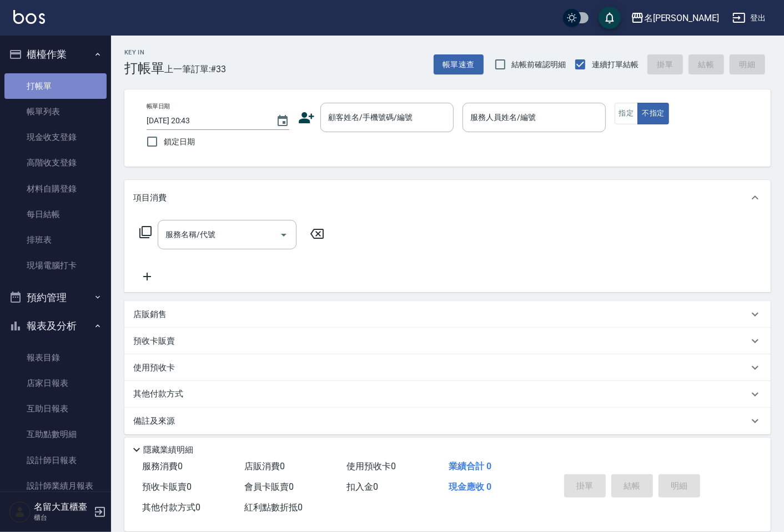
click at [69, 87] on link "打帳單" at bounding box center [55, 86] width 102 height 26
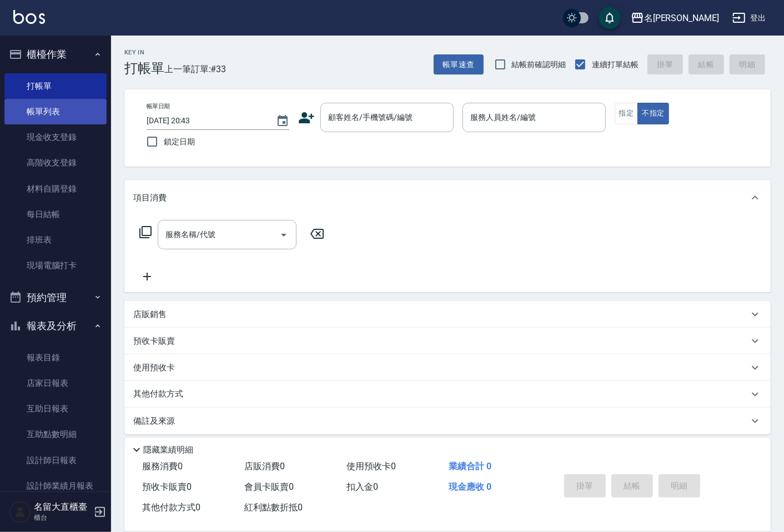
click at [67, 106] on link "帳單列表" at bounding box center [55, 112] width 102 height 26
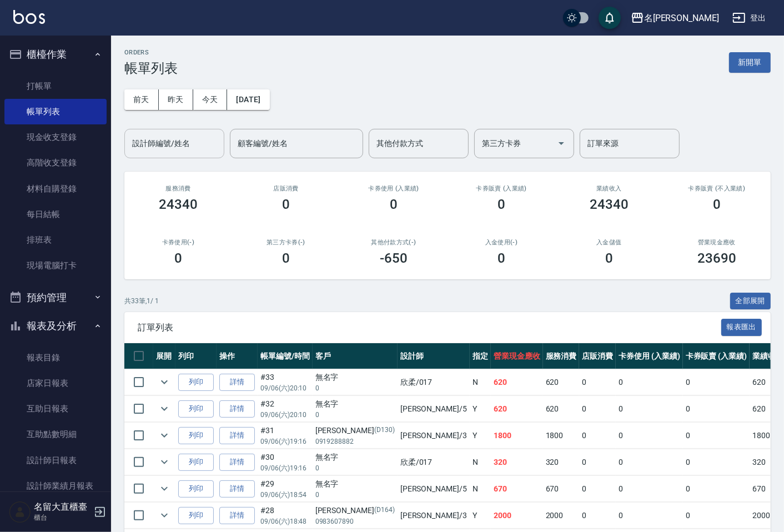
click at [191, 146] on input "設計師編號/姓名" at bounding box center [174, 143] width 90 height 19
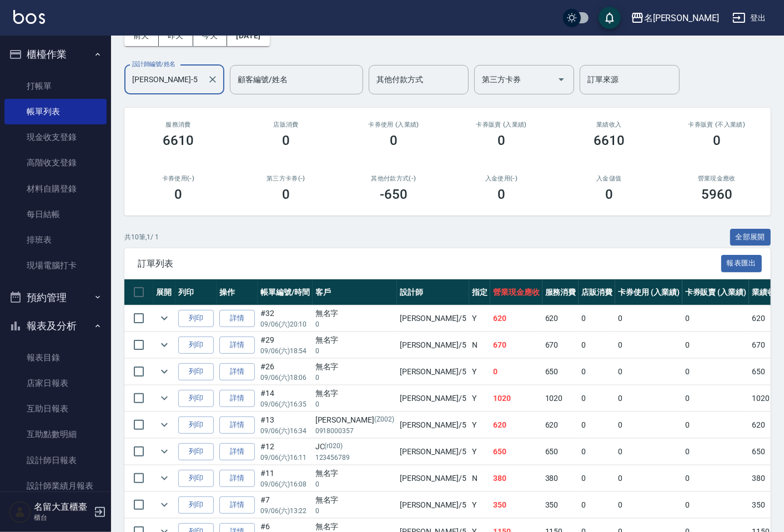
scroll to position [123, 0]
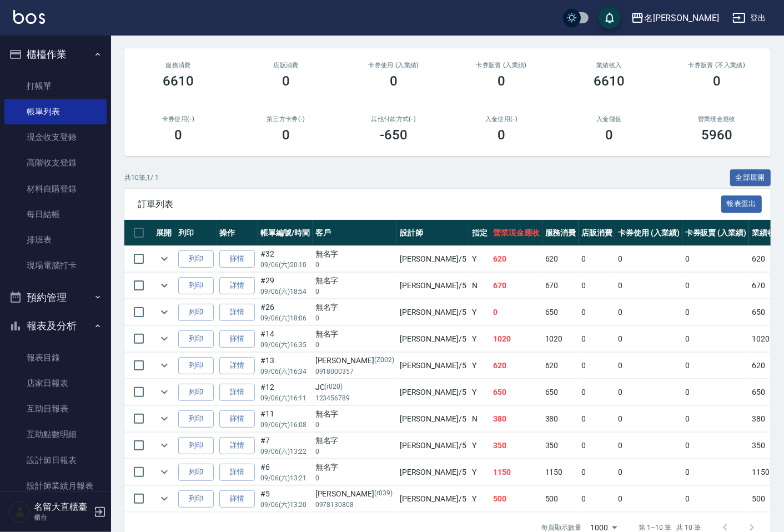
type input "[PERSON_NAME]-5"
click at [154, 444] on td at bounding box center [164, 446] width 22 height 26
click at [158, 444] on icon "expand row" at bounding box center [164, 445] width 13 height 13
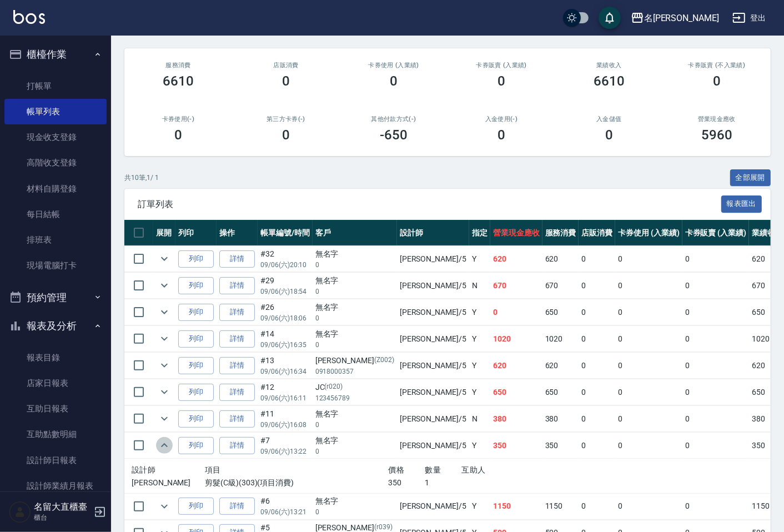
click at [158, 444] on icon "expand row" at bounding box center [164, 445] width 13 height 13
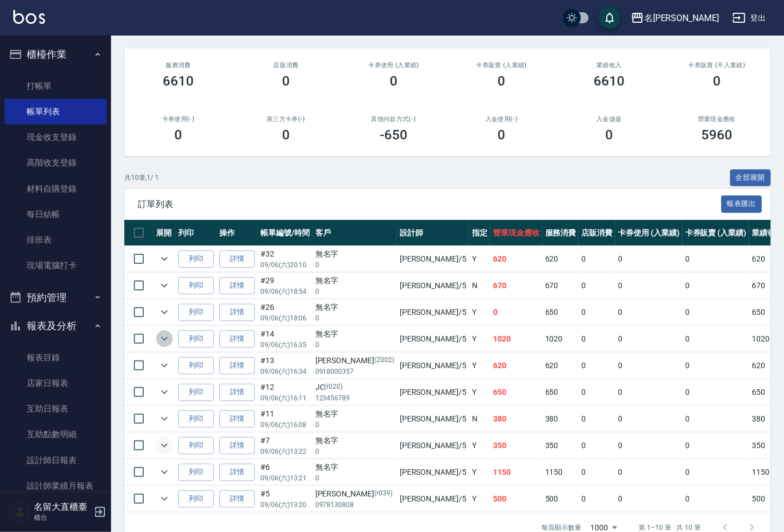
click at [166, 332] on icon "expand row" at bounding box center [164, 338] width 13 height 13
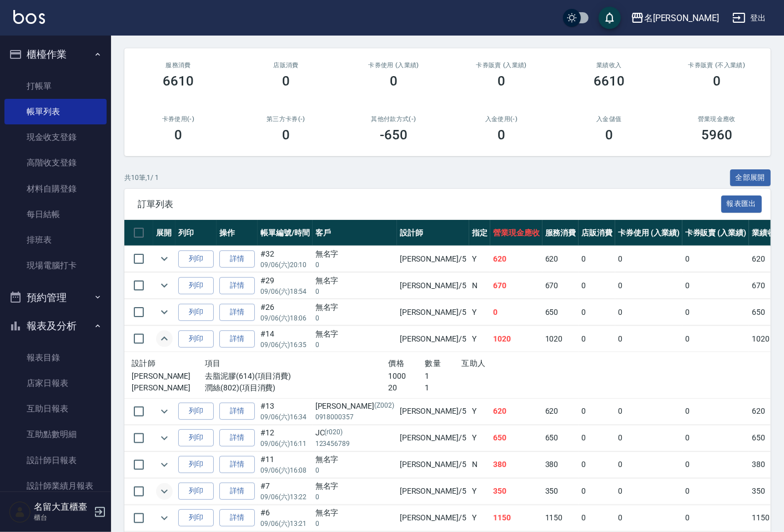
click at [166, 332] on icon "expand row" at bounding box center [164, 338] width 13 height 13
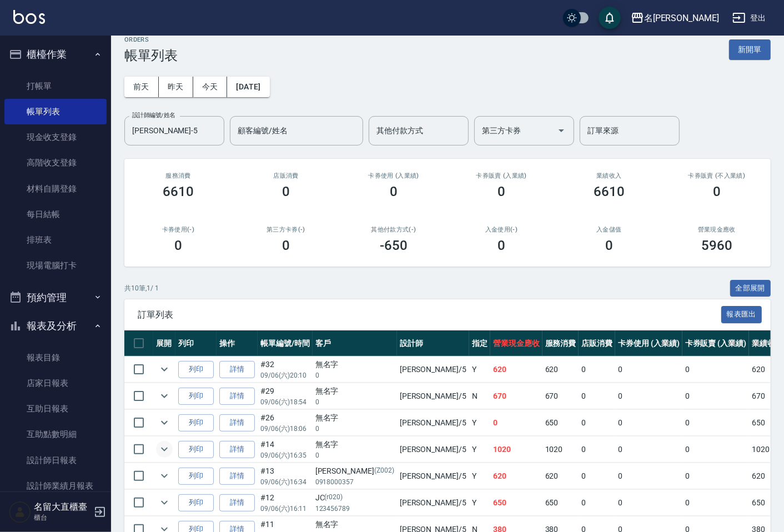
scroll to position [0, 0]
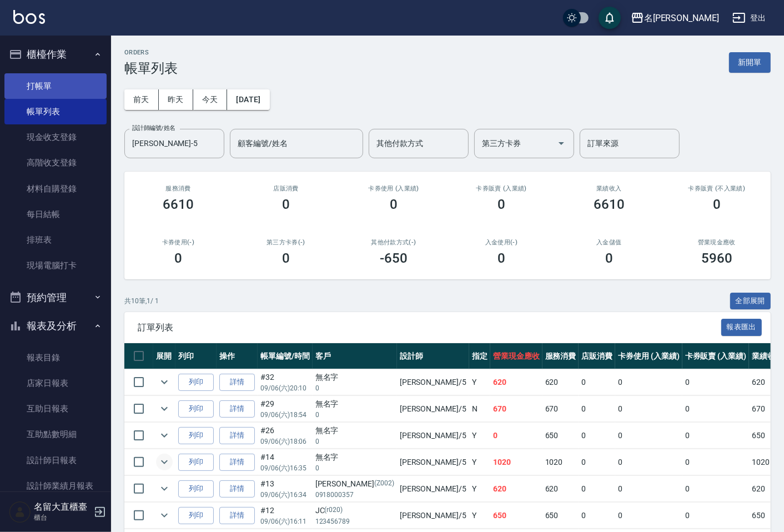
click at [97, 79] on link "打帳單" at bounding box center [55, 86] width 102 height 26
